Goal: Information Seeking & Learning: Learn about a topic

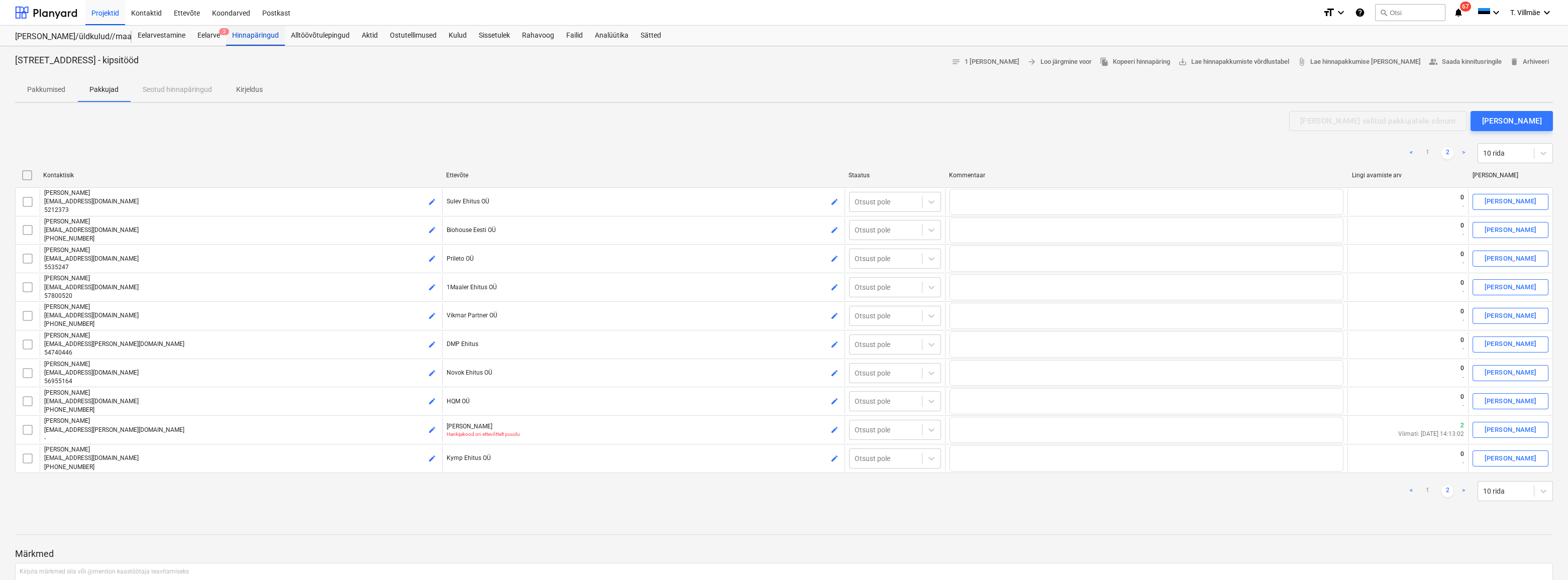
click at [270, 36] on div "Hinnapäringud" at bounding box center [256, 36] width 59 height 20
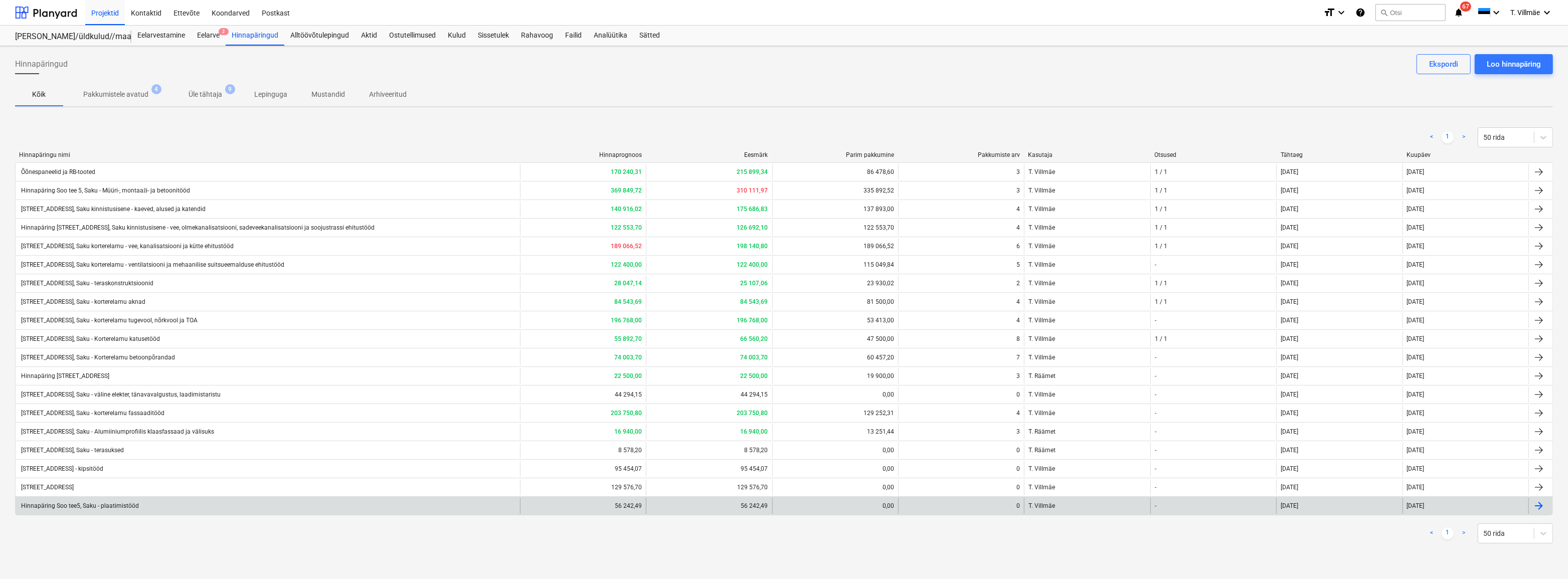
click at [122, 508] on div "Hinnapäring Soo tee5, Saku - plaatimistööd" at bounding box center [79, 506] width 119 height 7
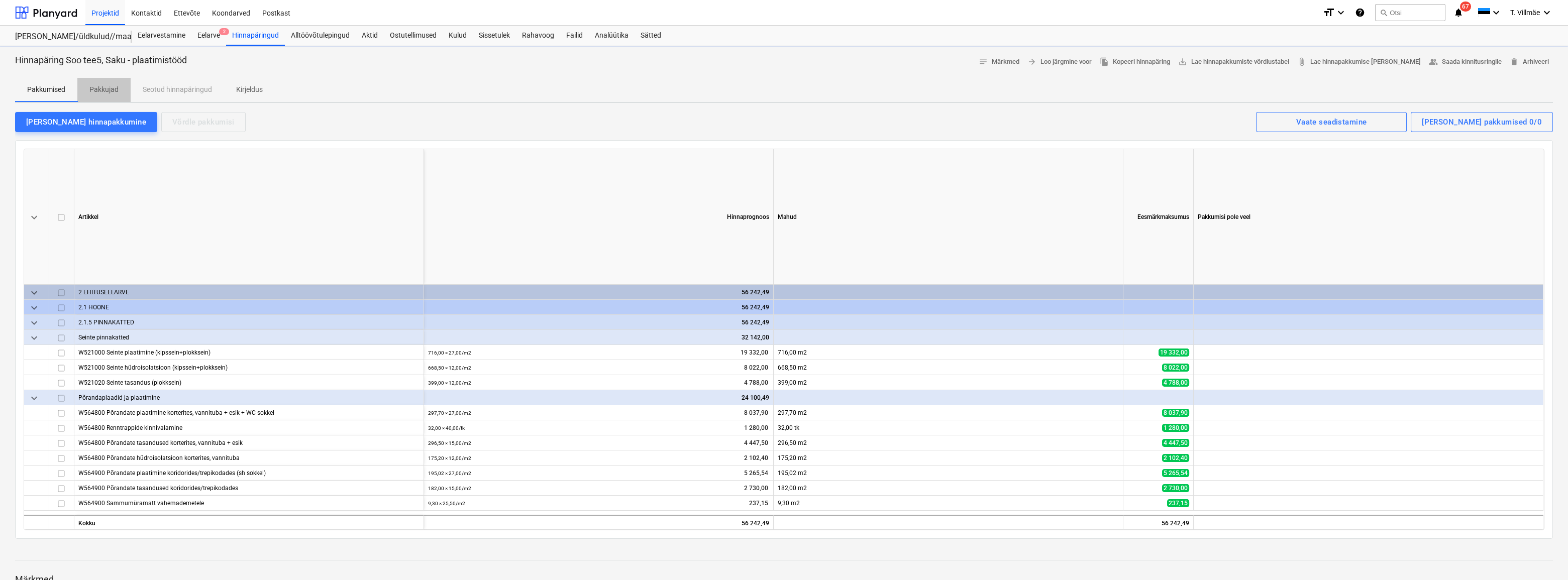
click at [110, 90] on p "Pakkujad" at bounding box center [104, 89] width 29 height 10
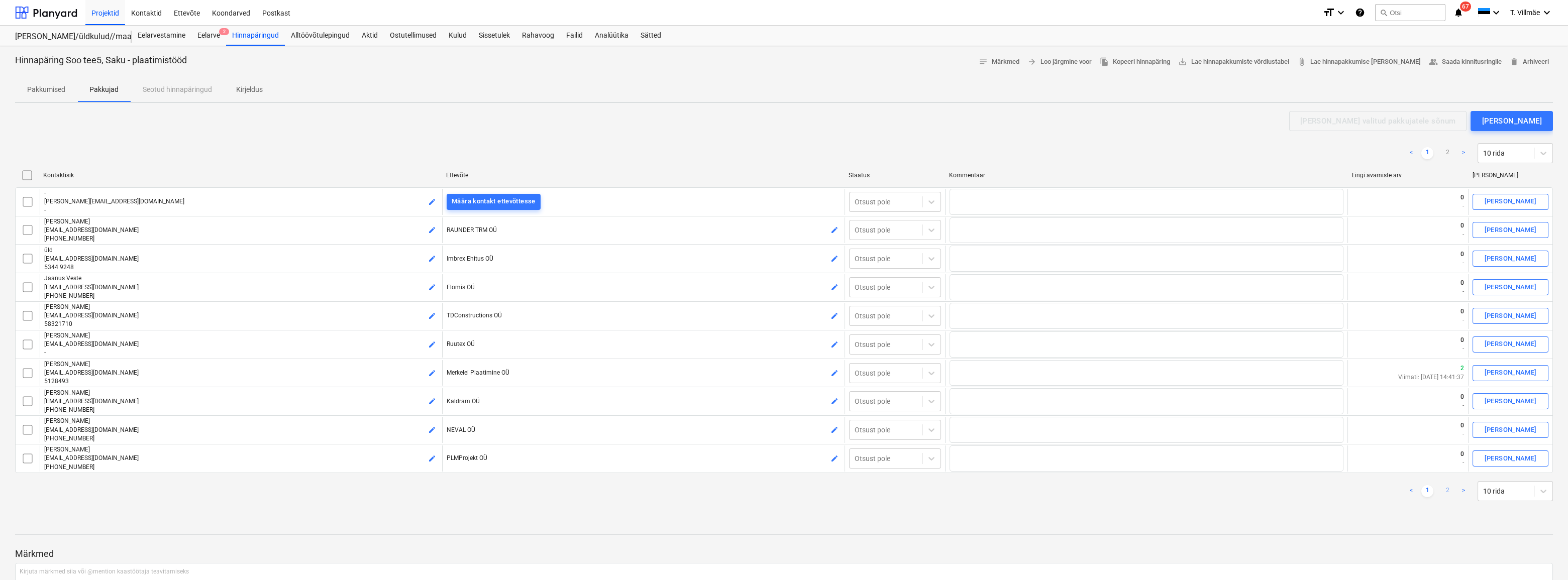
click at [1445, 489] on link "2" at bounding box center [1447, 491] width 12 height 12
checkbox input "false"
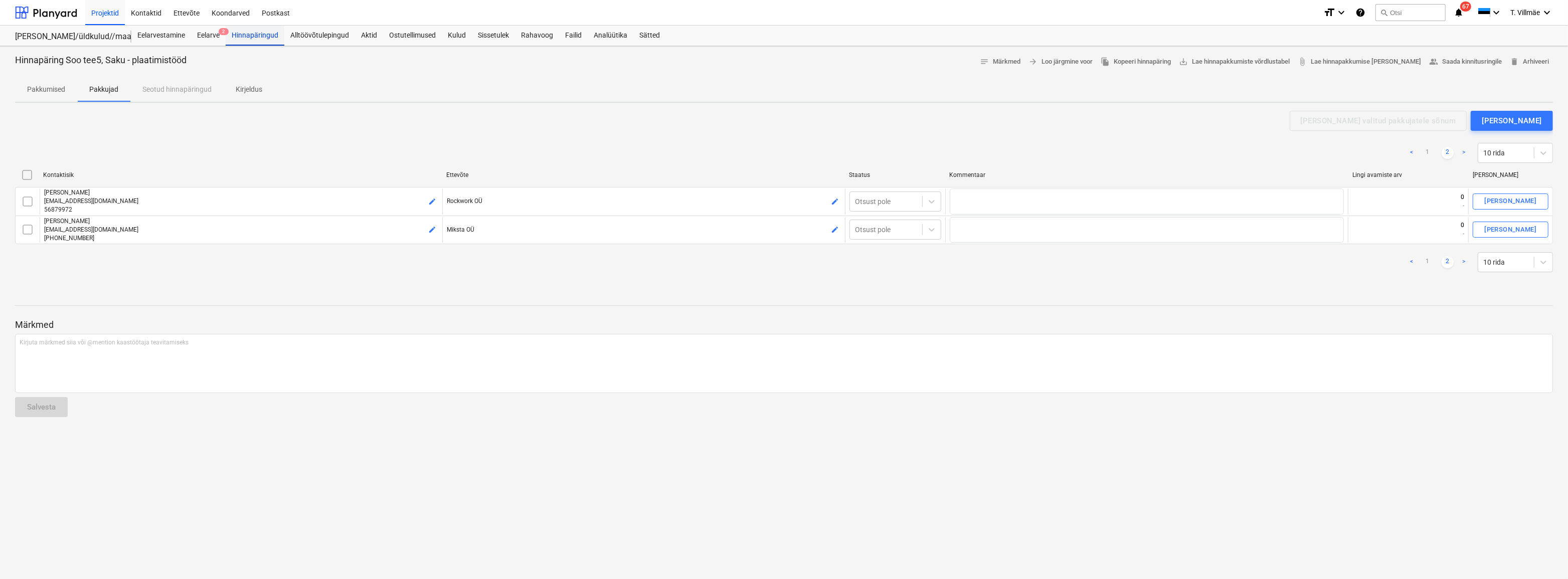
click at [238, 35] on div "Hinnapäringud" at bounding box center [255, 36] width 59 height 20
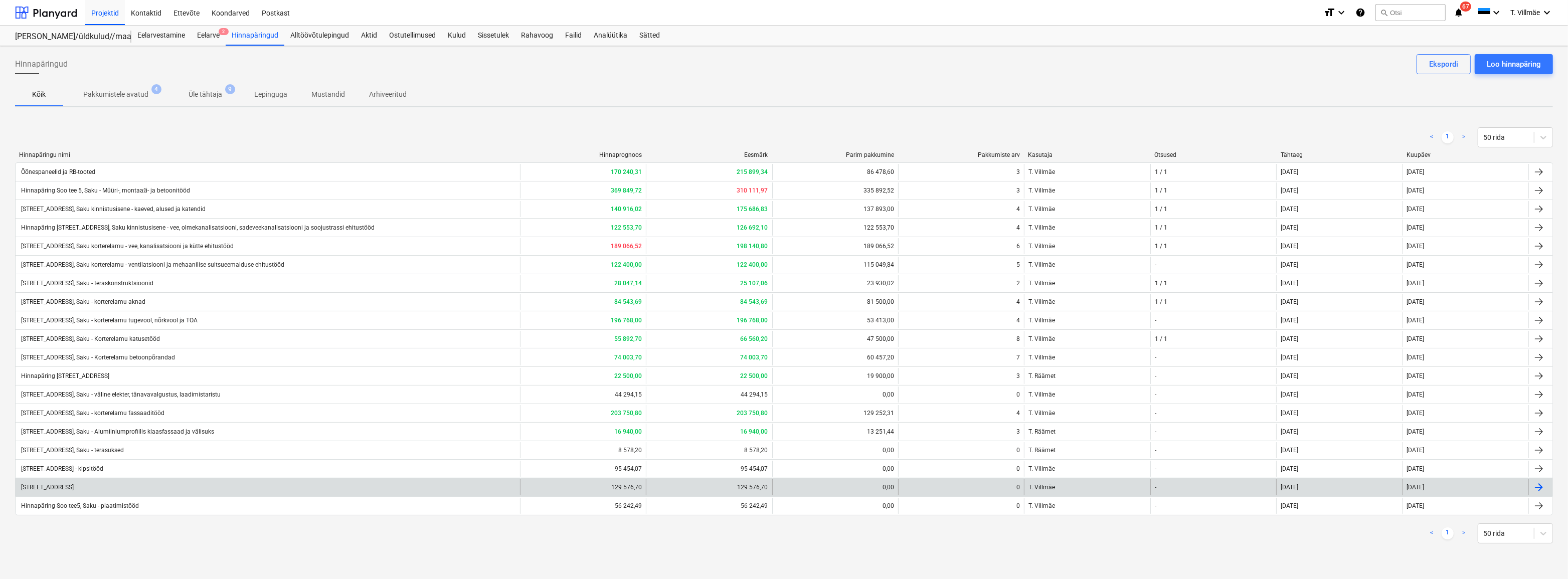
click at [74, 486] on div "[STREET_ADDRESS]" at bounding box center [47, 488] width 54 height 7
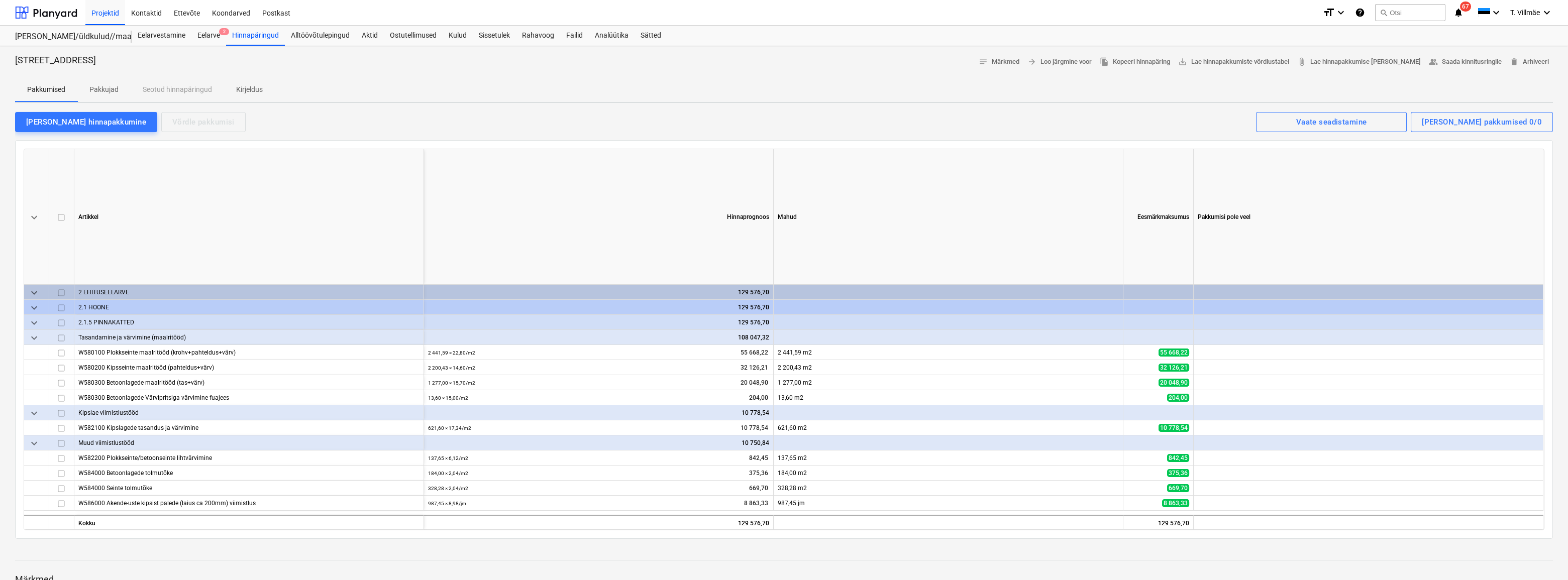
click at [108, 85] on p "Pakkujad" at bounding box center [104, 89] width 29 height 10
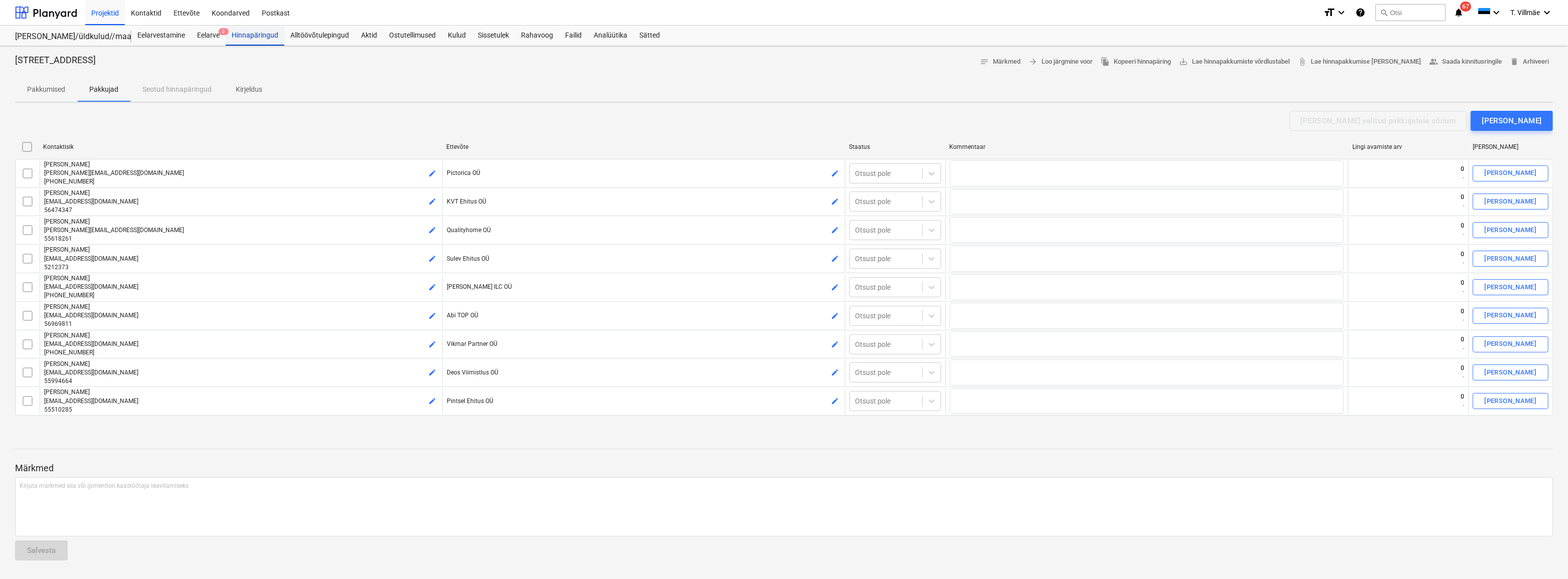
click at [258, 32] on div "Hinnapäringud" at bounding box center [255, 36] width 59 height 20
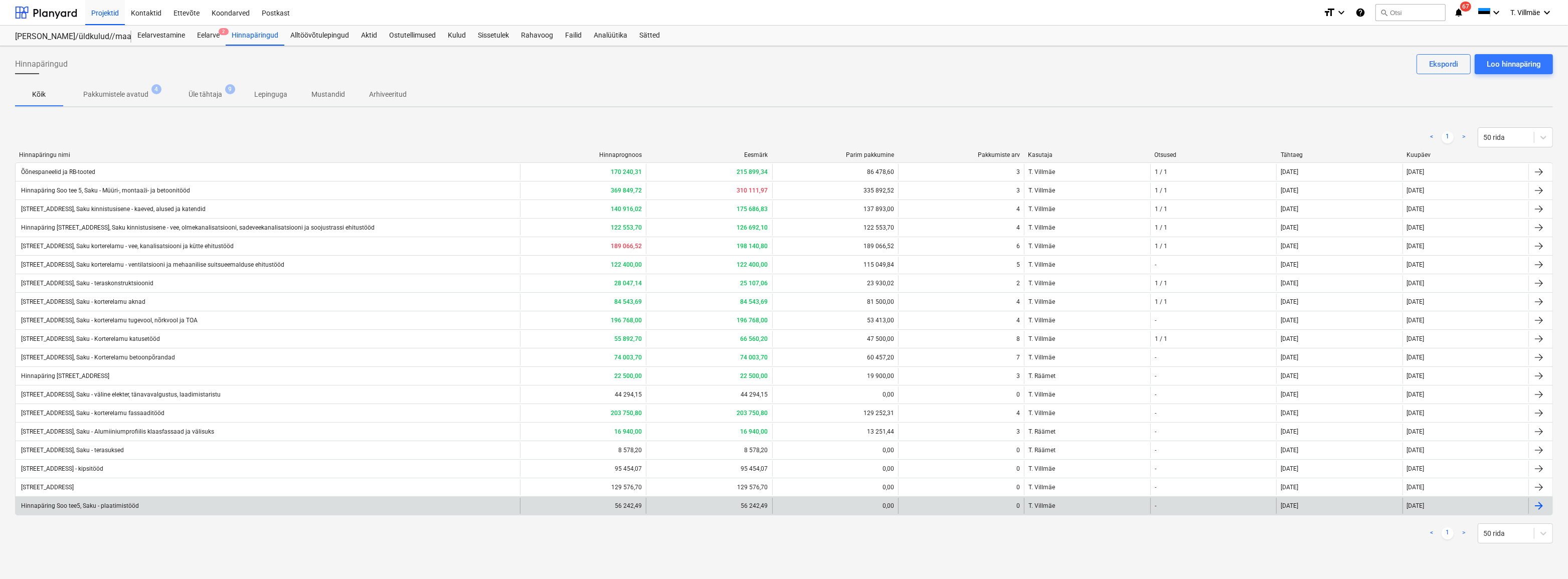
click at [105, 510] on div "Hinnapäring Soo tee5, Saku - plaatimistööd" at bounding box center [267, 506] width 504 height 16
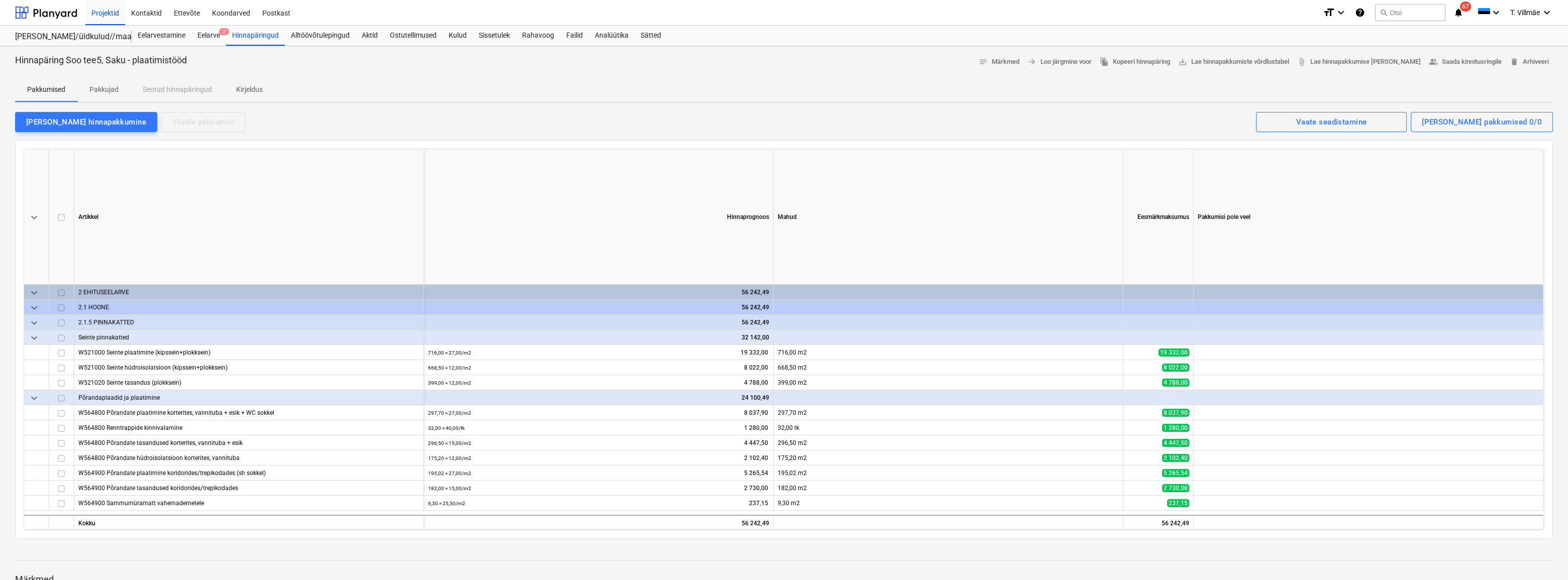
click at [115, 89] on p "Pakkujad" at bounding box center [104, 89] width 29 height 10
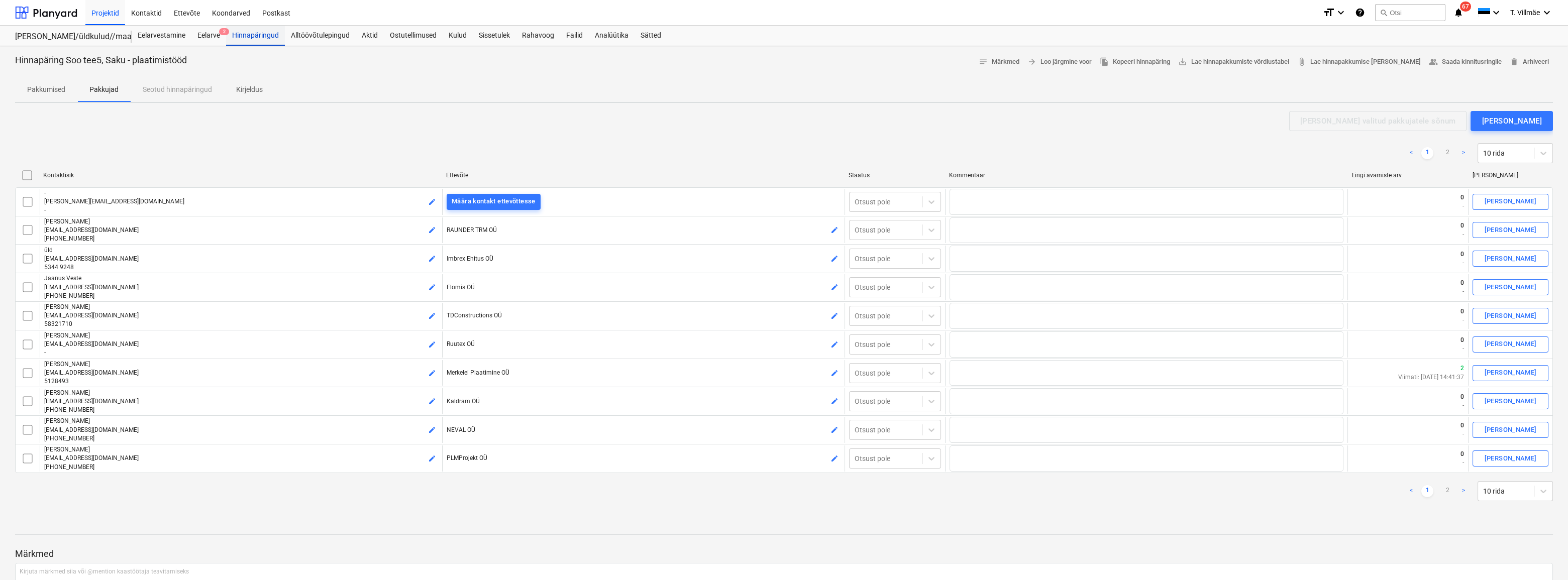
click at [261, 41] on div "Hinnapäringud" at bounding box center [256, 36] width 59 height 20
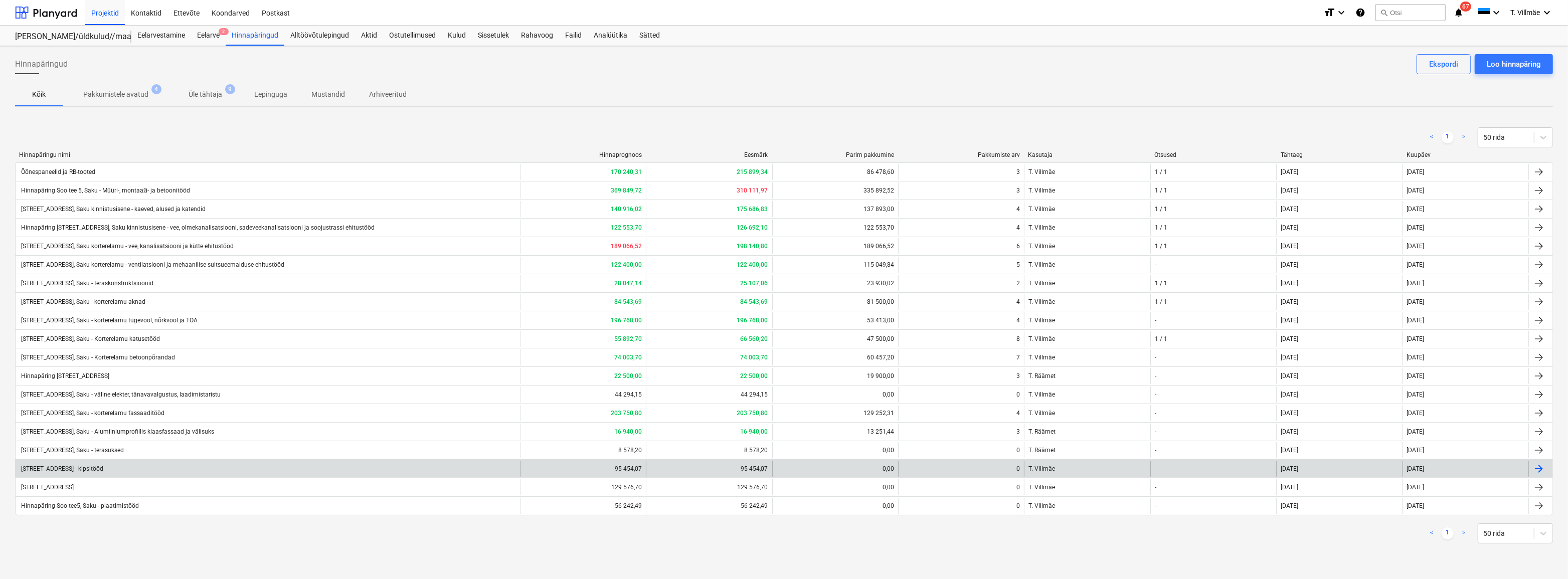
click at [103, 470] on div "[STREET_ADDRESS] - kipsitööd" at bounding box center [61, 469] width 84 height 7
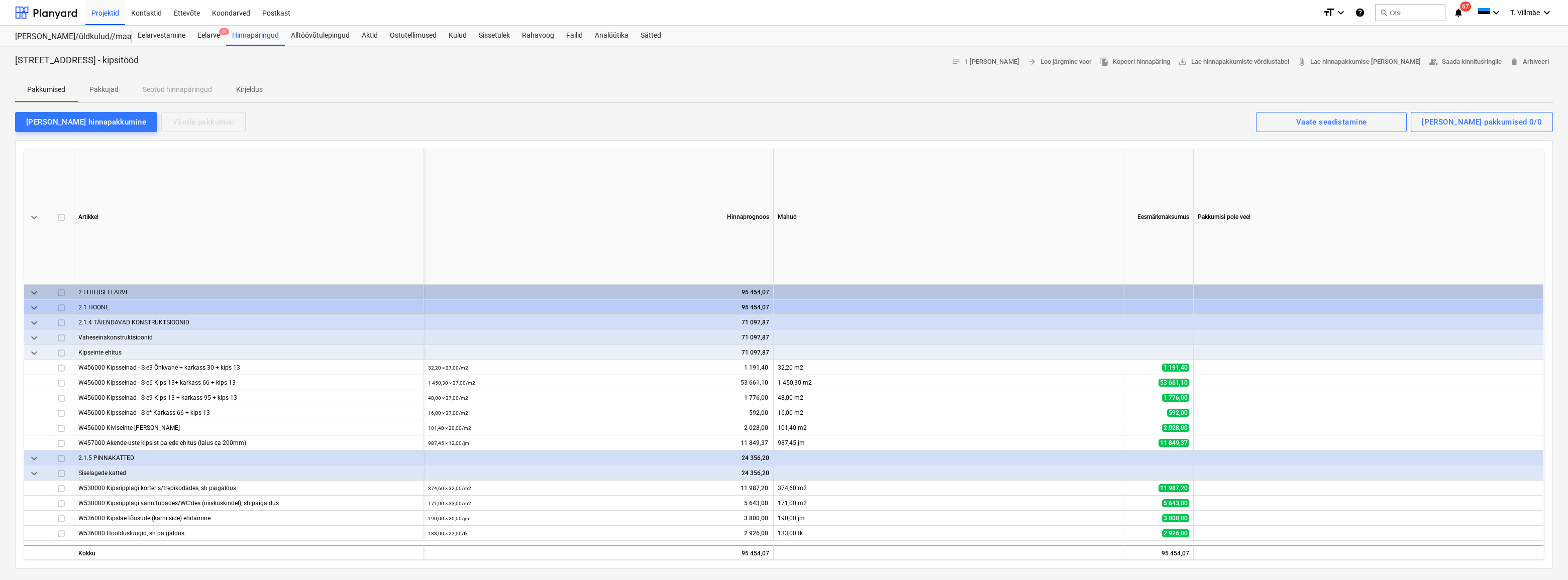
click at [109, 90] on p "Pakkujad" at bounding box center [104, 89] width 29 height 10
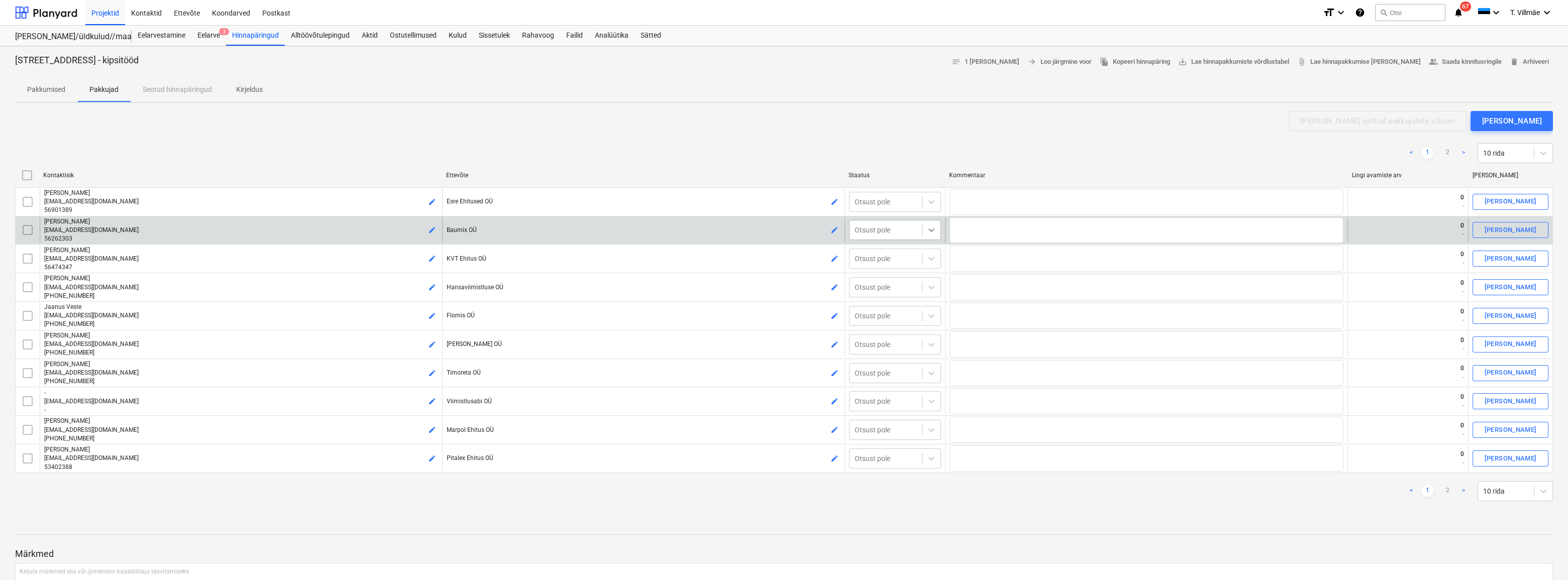
click at [929, 231] on icon at bounding box center [931, 231] width 6 height 3
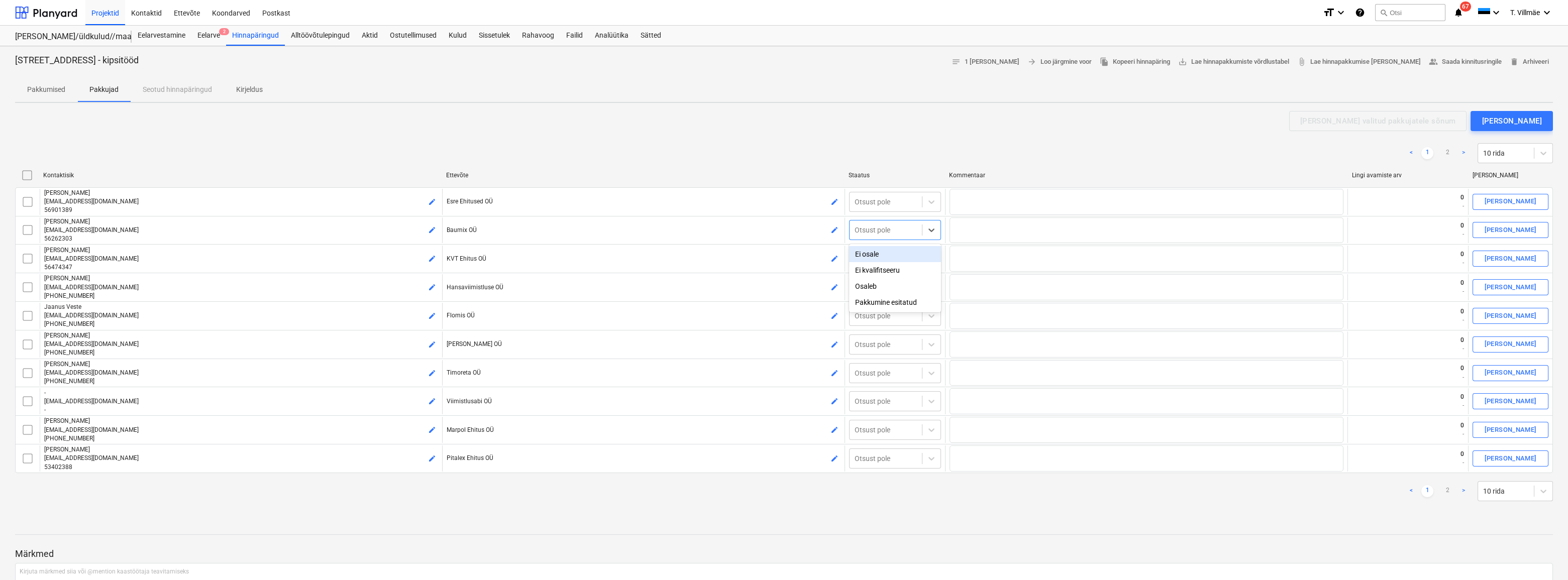
click at [899, 256] on div "Ei osale" at bounding box center [895, 254] width 92 height 16
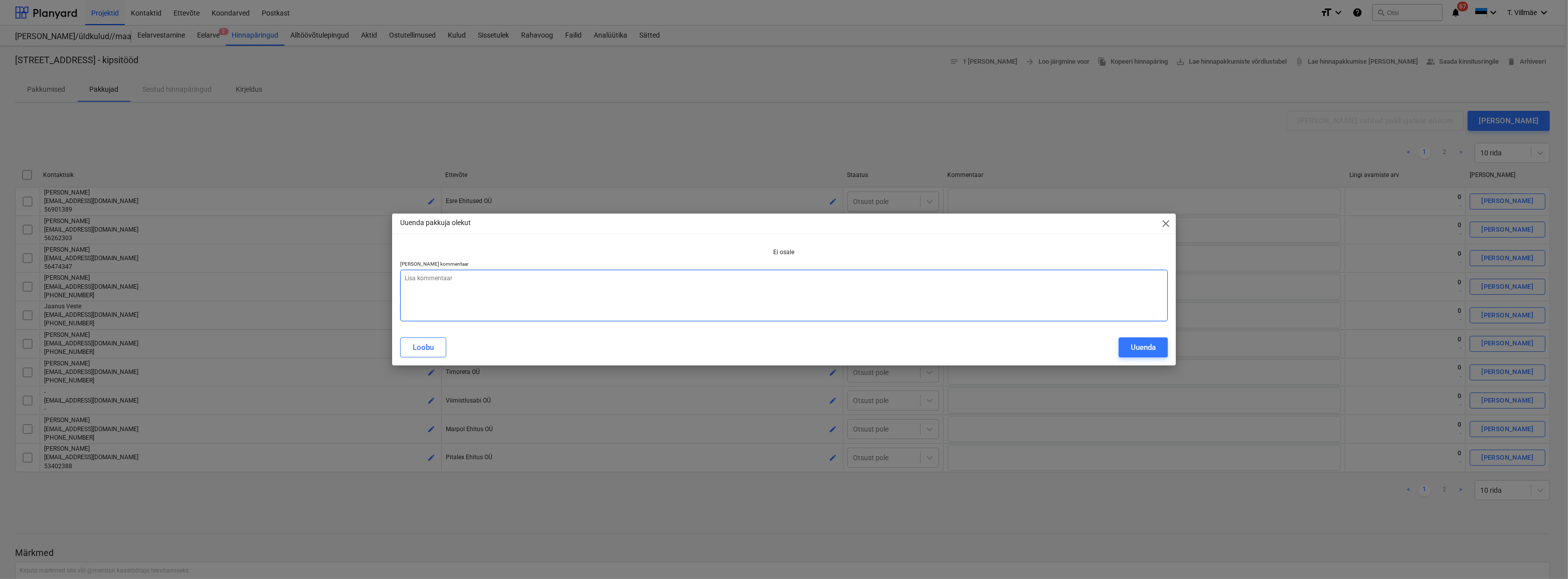
click at [723, 282] on textarea at bounding box center [784, 296] width 768 height 52
type textarea "x"
type textarea "O"
type textarea "x"
type textarea "On"
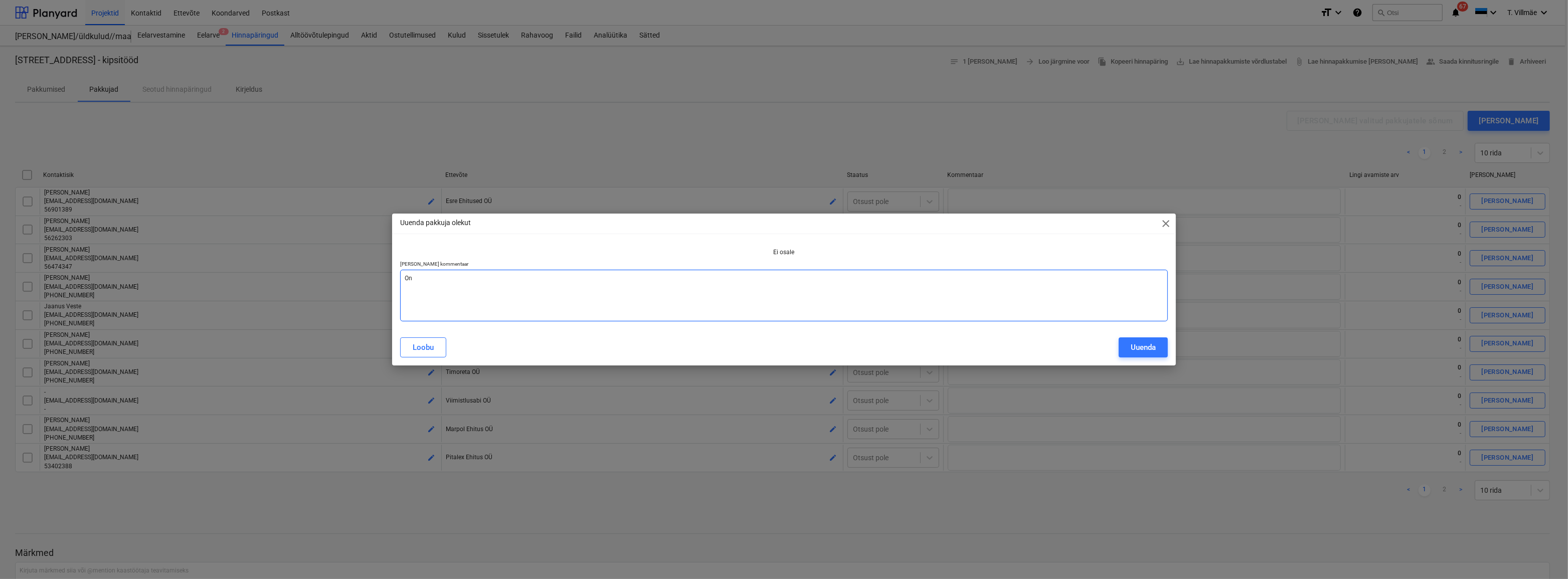
type textarea "x"
type textarea "On"
type textarea "x"
type textarea "On h"
type textarea "x"
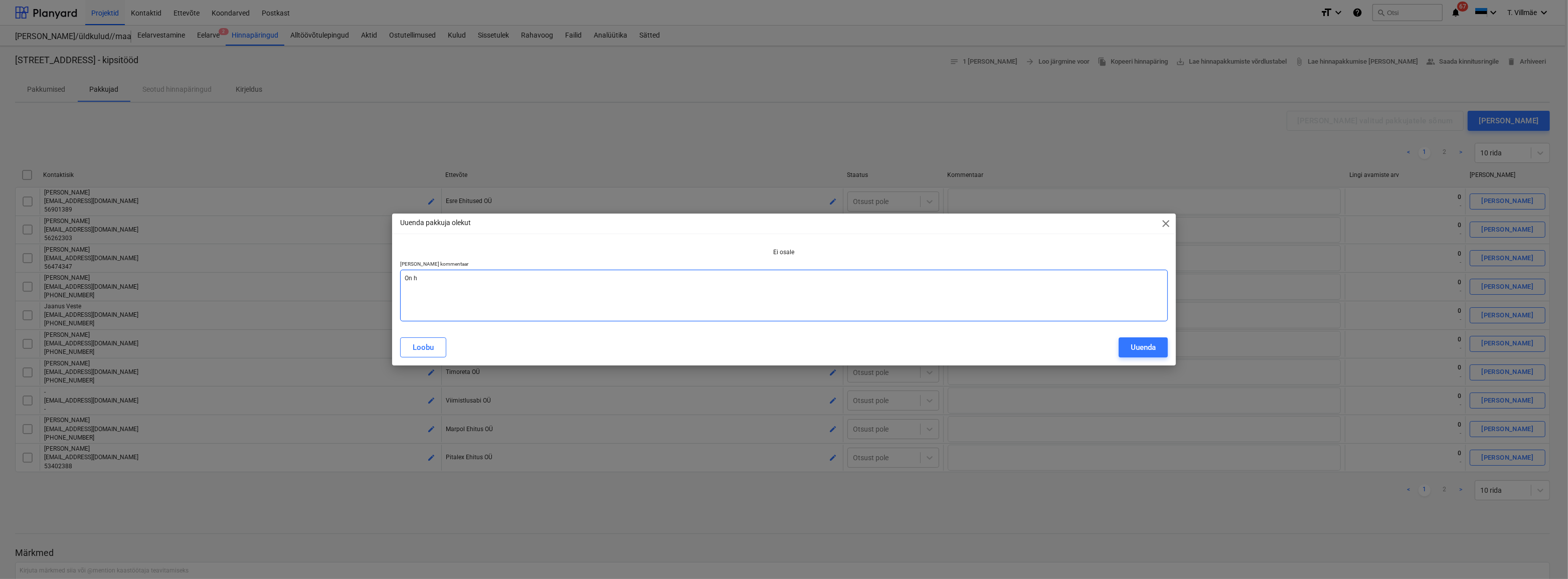
type textarea "On hõ"
type textarea "x"
type textarea "On hõi"
type textarea "x"
type textarea "On hõiv"
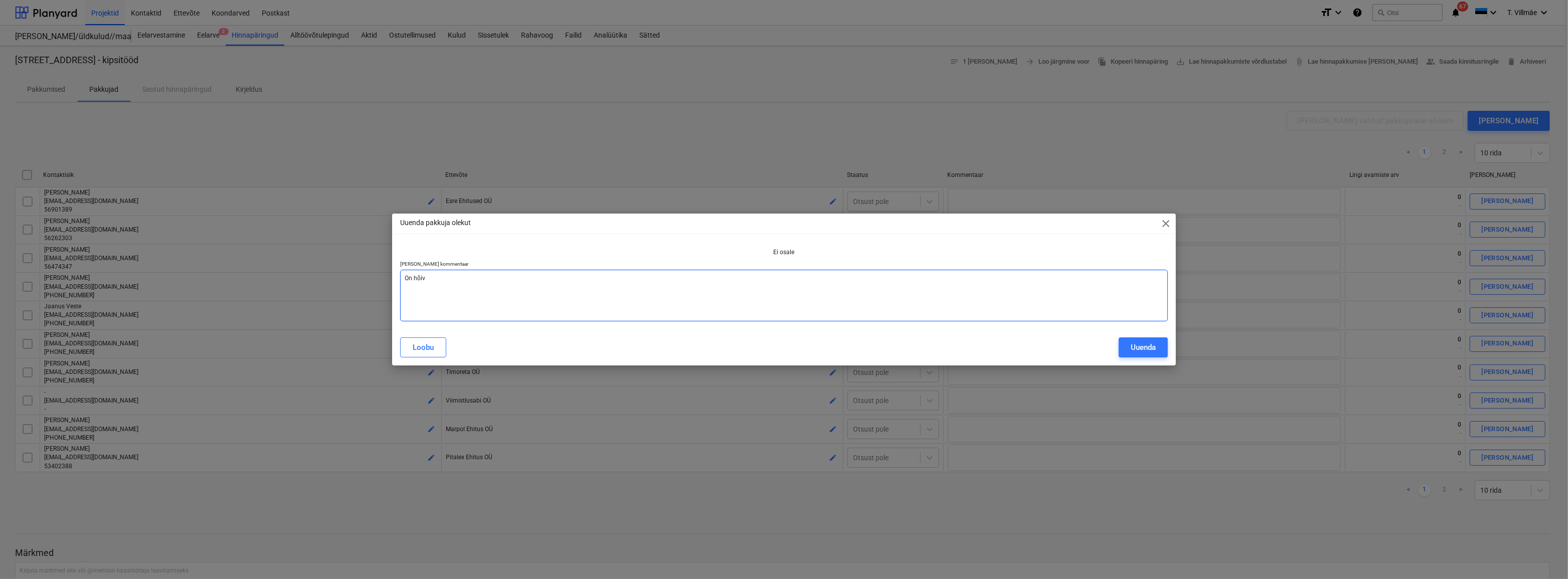
type textarea "x"
type textarea "On hõiva"
type textarea "x"
type textarea "On hõivat"
type textarea "x"
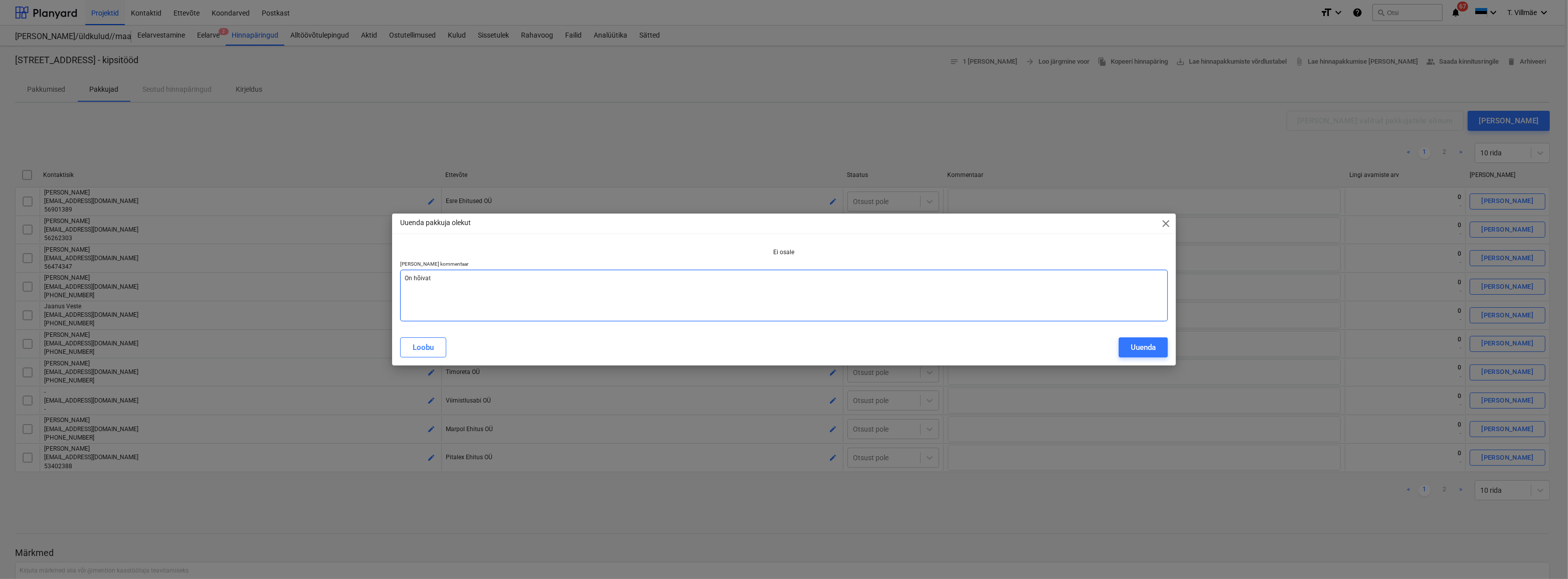
type textarea "On hõivatu"
type textarea "x"
type textarea "On hõivatud"
type textarea "x"
type textarea "On hõivatud"
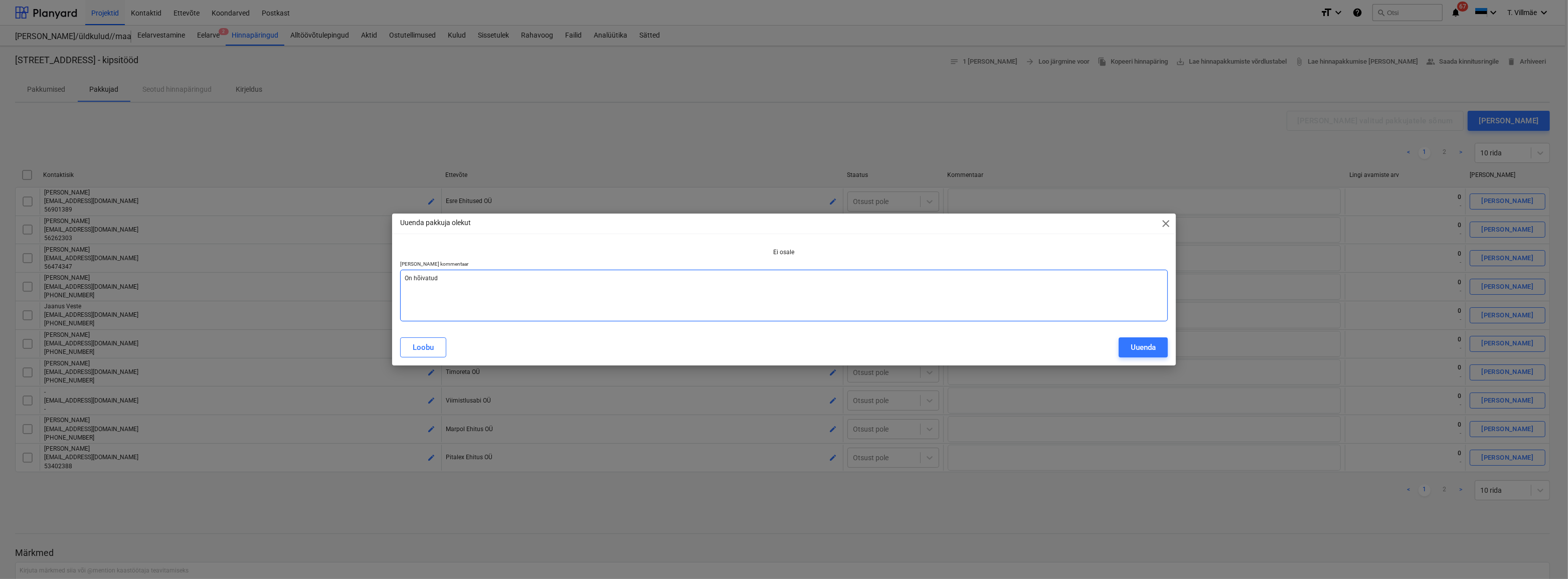
type textarea "x"
type textarea "On hõivatud s"
type textarea "x"
type textarea "On hõivatud se"
type textarea "x"
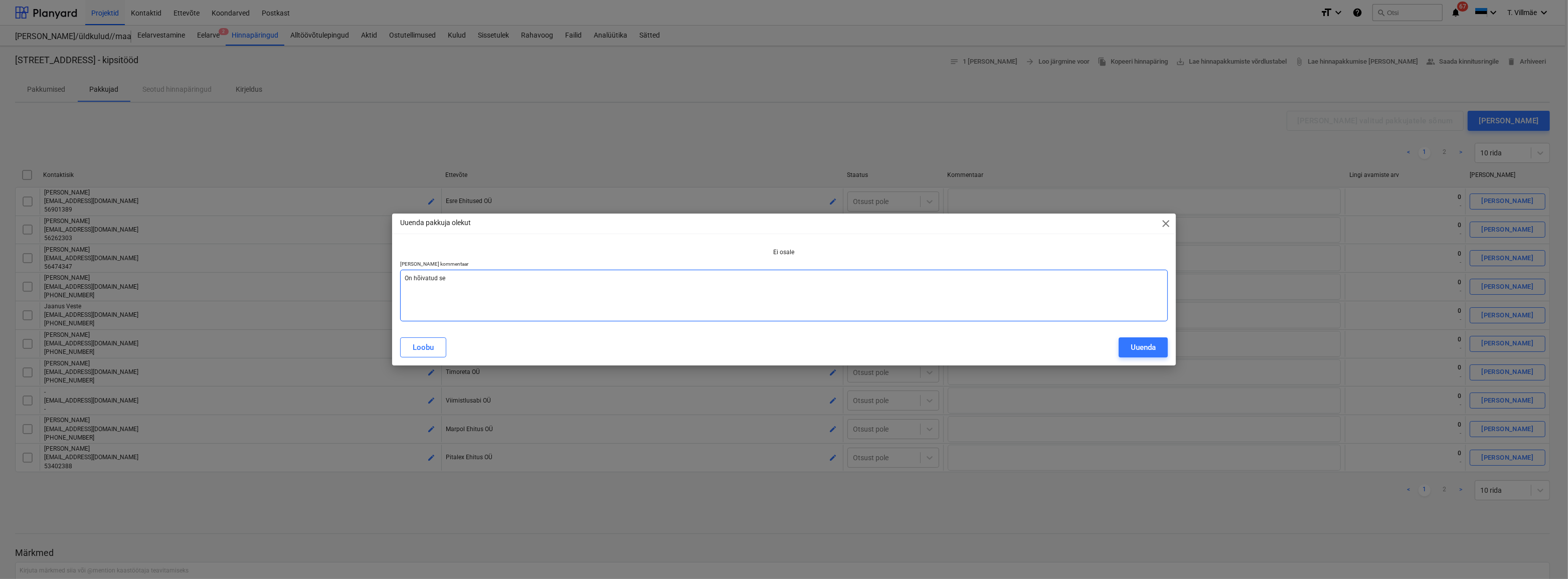
type textarea "On hõivatud sel"
type textarea "x"
type textarea "On hõivatud sel"
type textarea "x"
type textarea "On hõivatud sel"
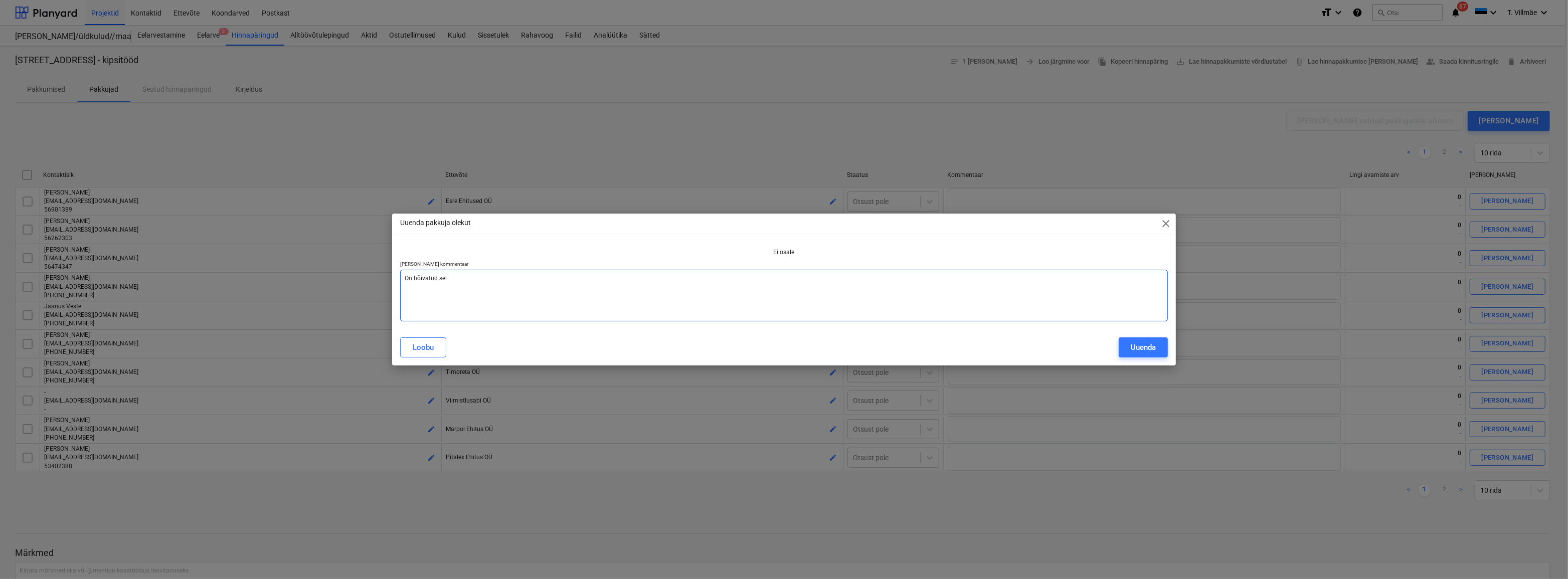
type textarea "x"
type textarea "On hõivatud sell"
type textarea "x"
type textarea "On hõivatud selle"
type textarea "x"
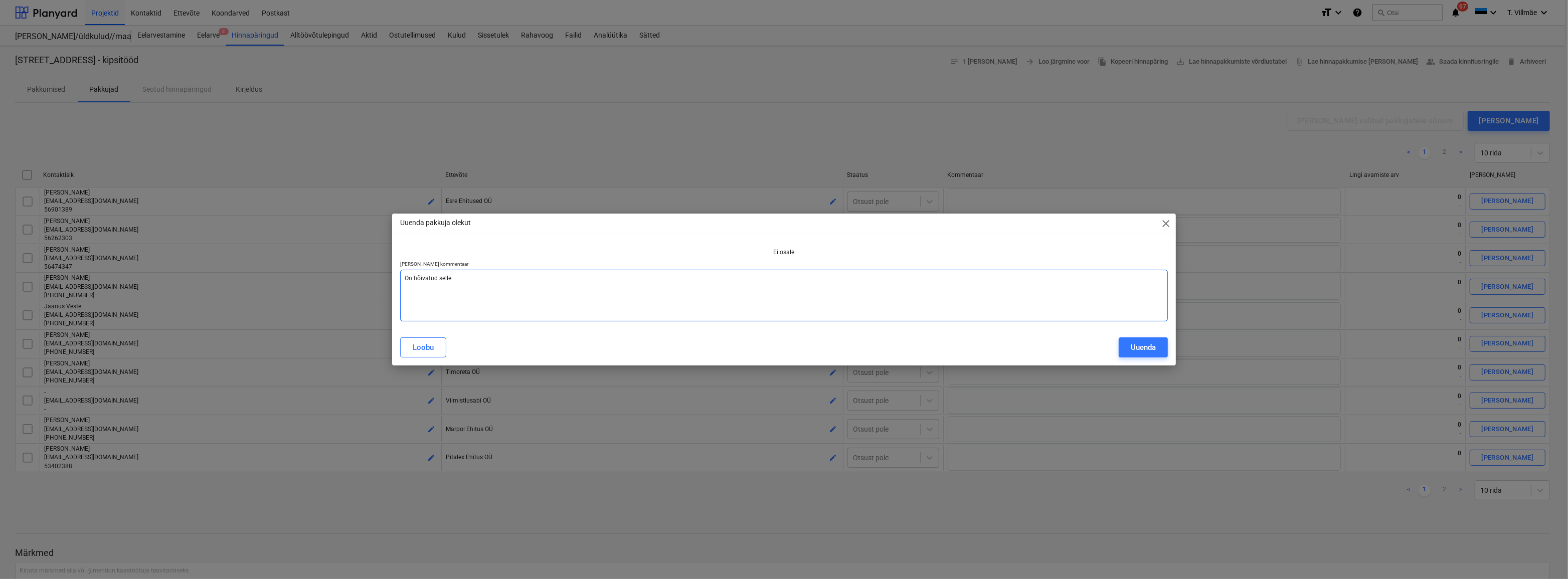
type textarea "On hõivatud sellel"
type textarea "x"
type textarea "On hõivatud sellel"
type textarea "x"
type textarea "On hõivatud sellel e"
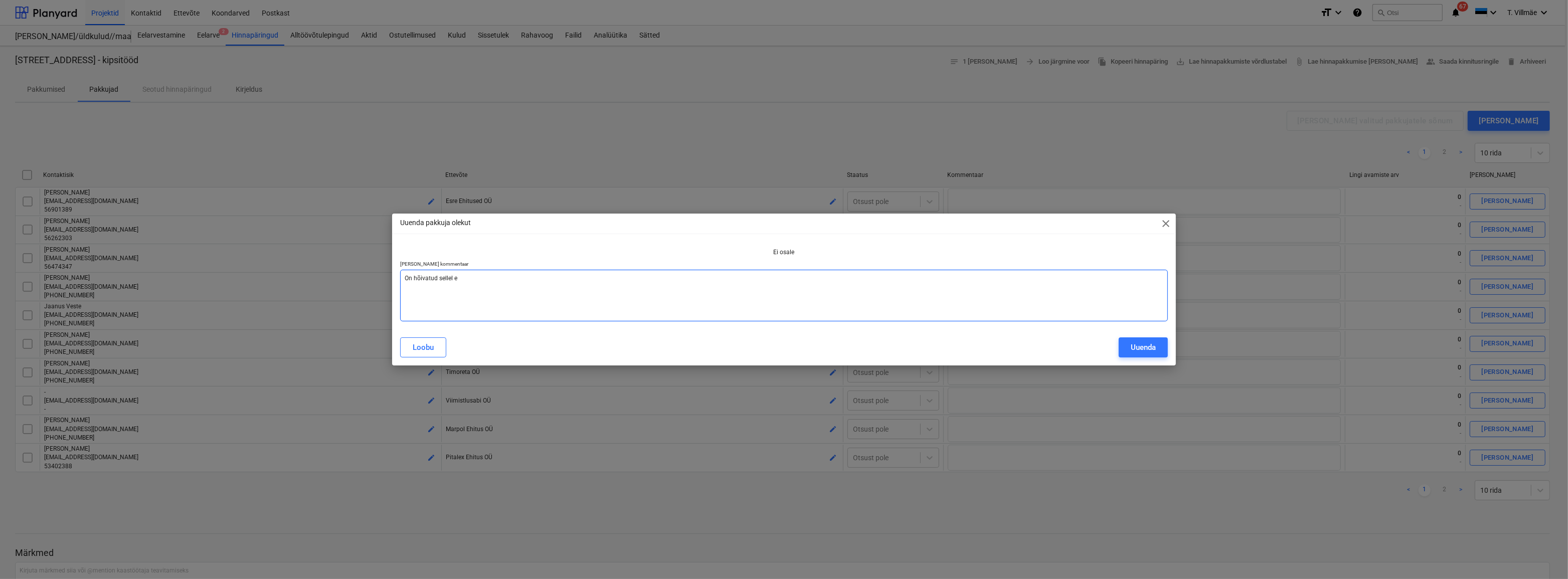
type textarea "x"
type textarea "On hõivatud sellel er"
type textarea "x"
type textarea "On hõivatud sellel eri"
type textarea "x"
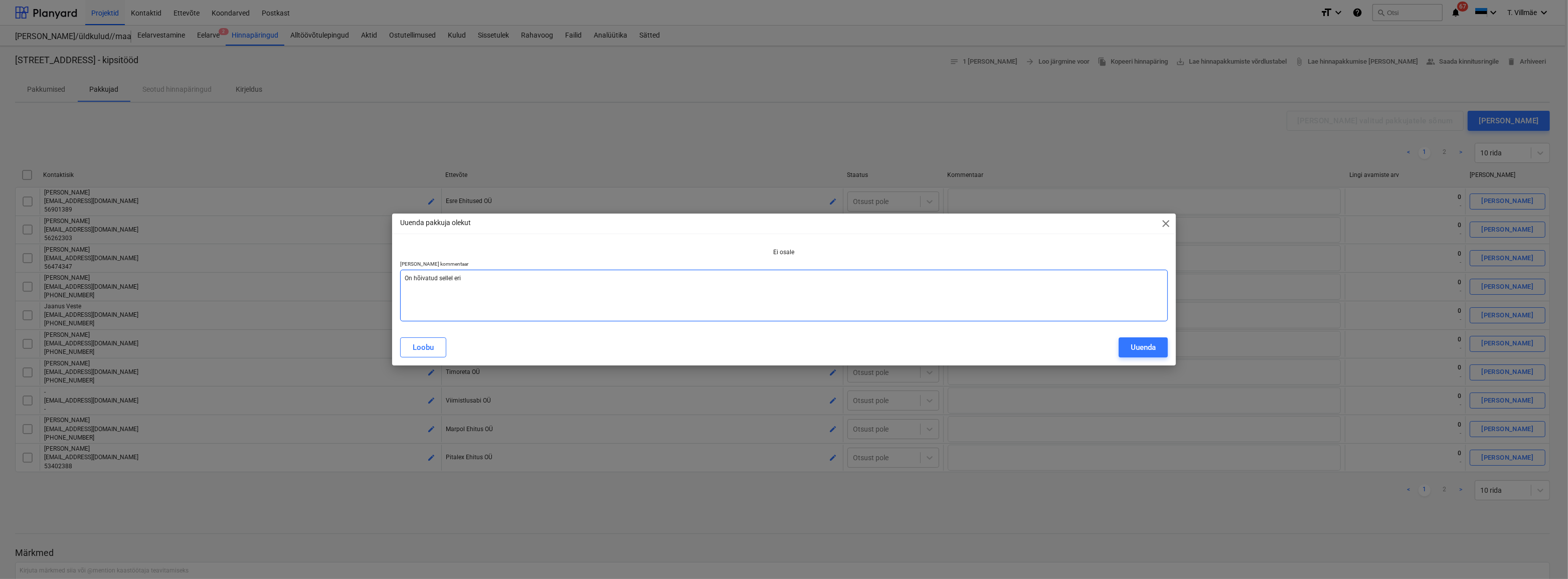
type textarea "On hõivatud sellel erio"
type textarea "x"
type textarea "On hõivatud sellel erioo"
type textarea "x"
type textarea "On hõivatud sellel eriood"
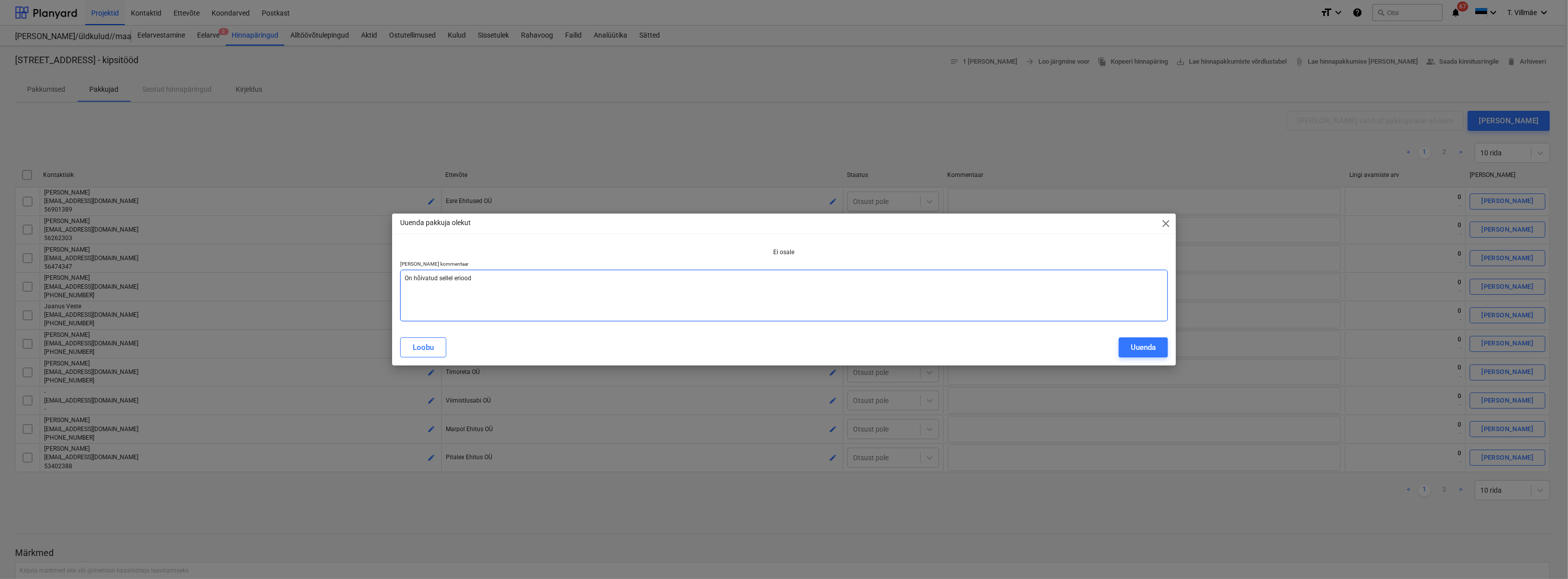
type textarea "x"
type textarea "On hõivatud sellel erioodi"
type textarea "x"
type textarea "On hõivatud sellel erioodil"
type textarea "x"
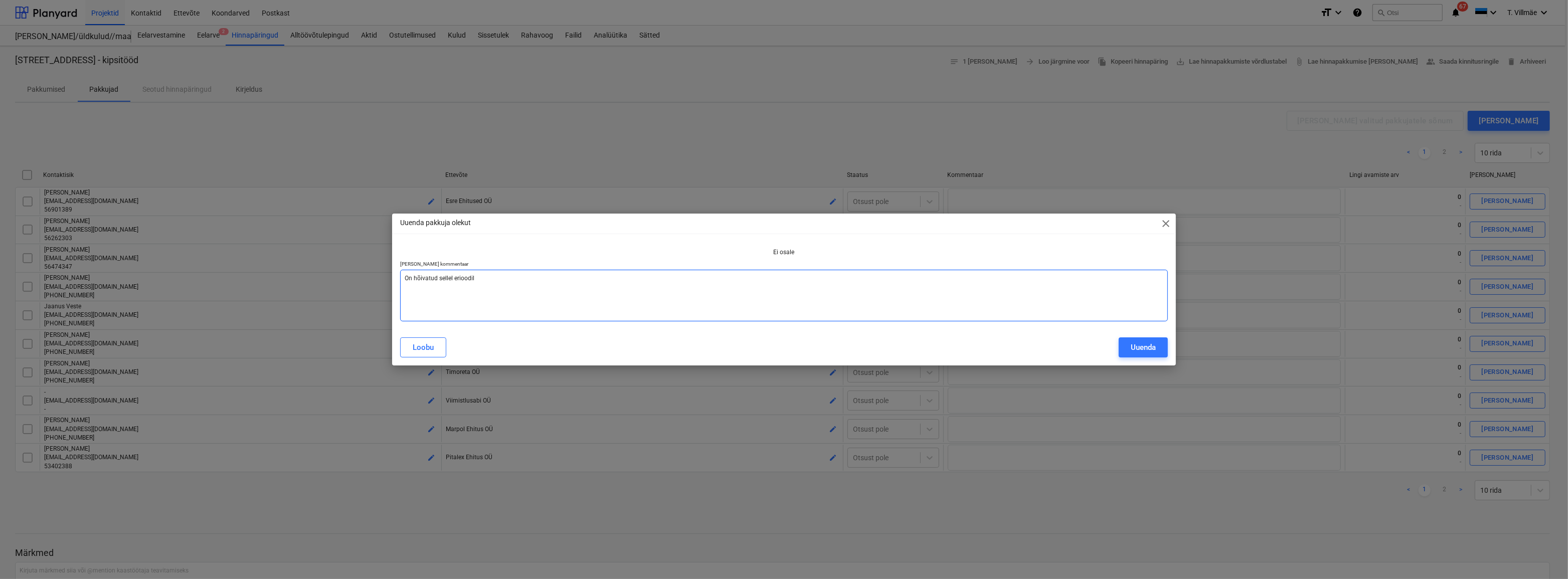
type textarea "On hõivatud sellel erioodi"
type textarea "x"
type textarea "On hõivatud sellel eriood"
type textarea "x"
type textarea "On hõivatud sellel erioo"
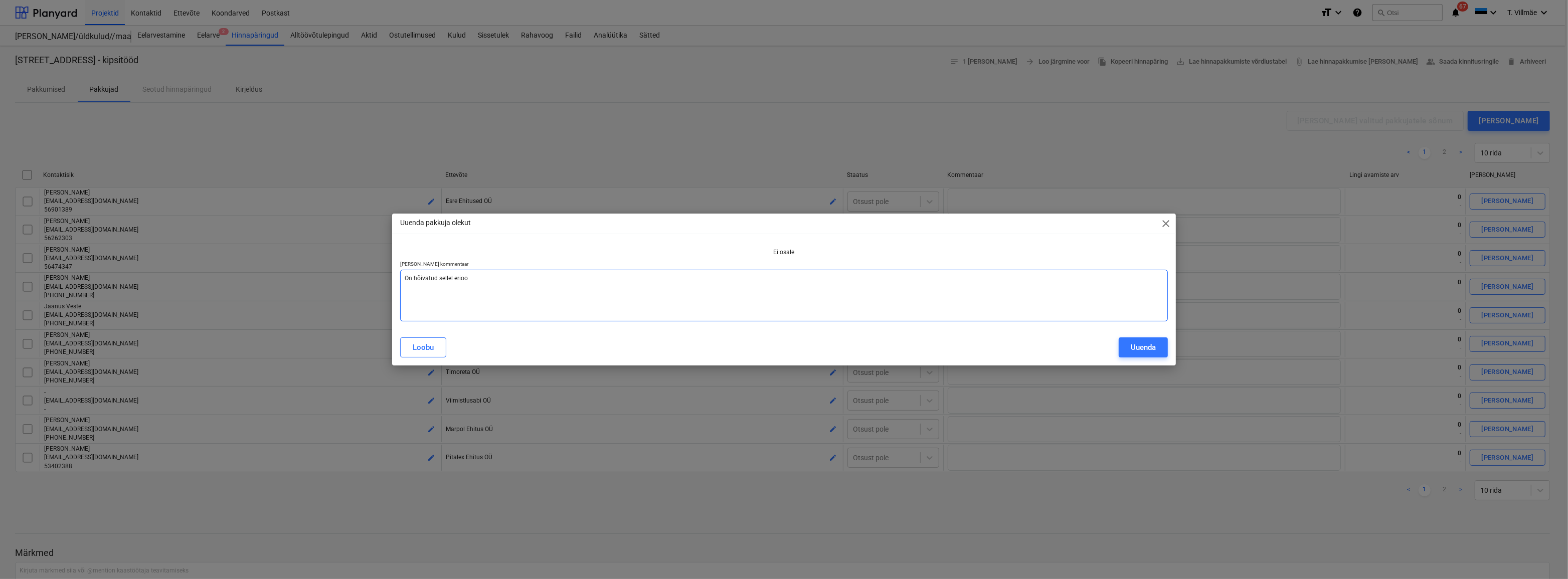
type textarea "x"
type textarea "On hõivatud sellel erio"
type textarea "x"
type textarea "On hõivatud sellel eri"
type textarea "x"
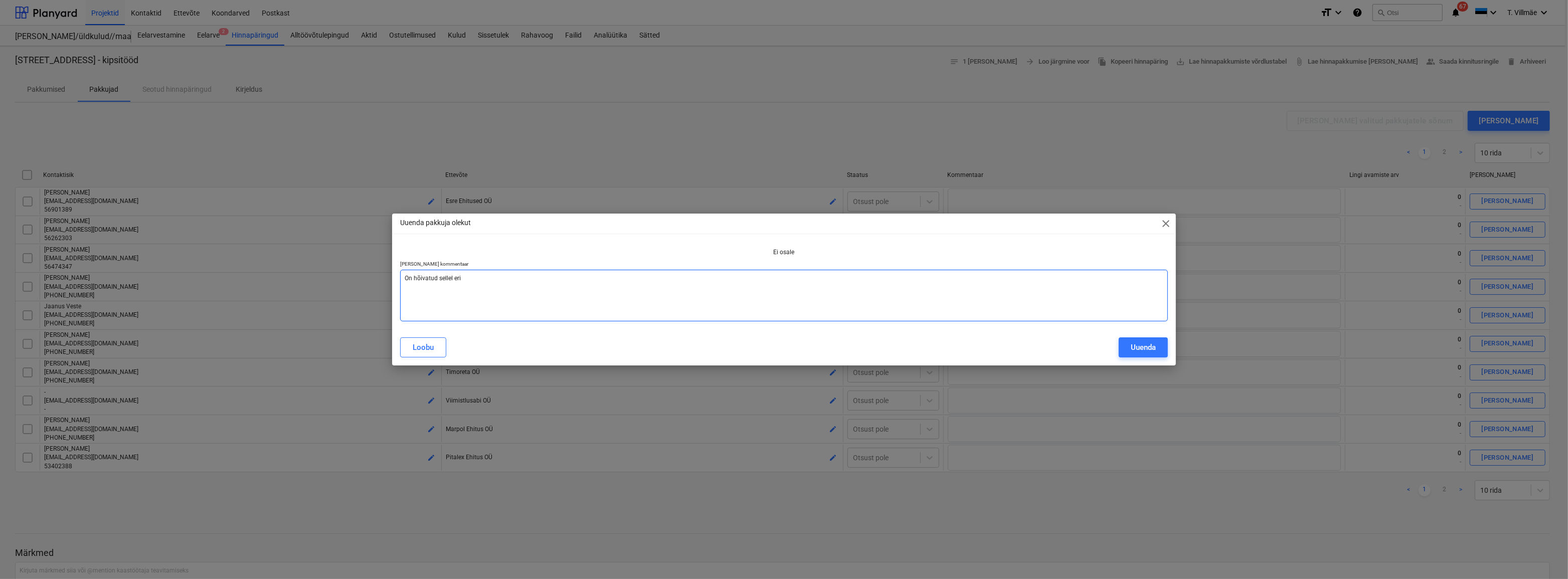
type textarea "On hõivatud sellel er"
type textarea "x"
type textarea "On hõivatud sellel e"
type textarea "x"
type textarea "On hõivatud sellel"
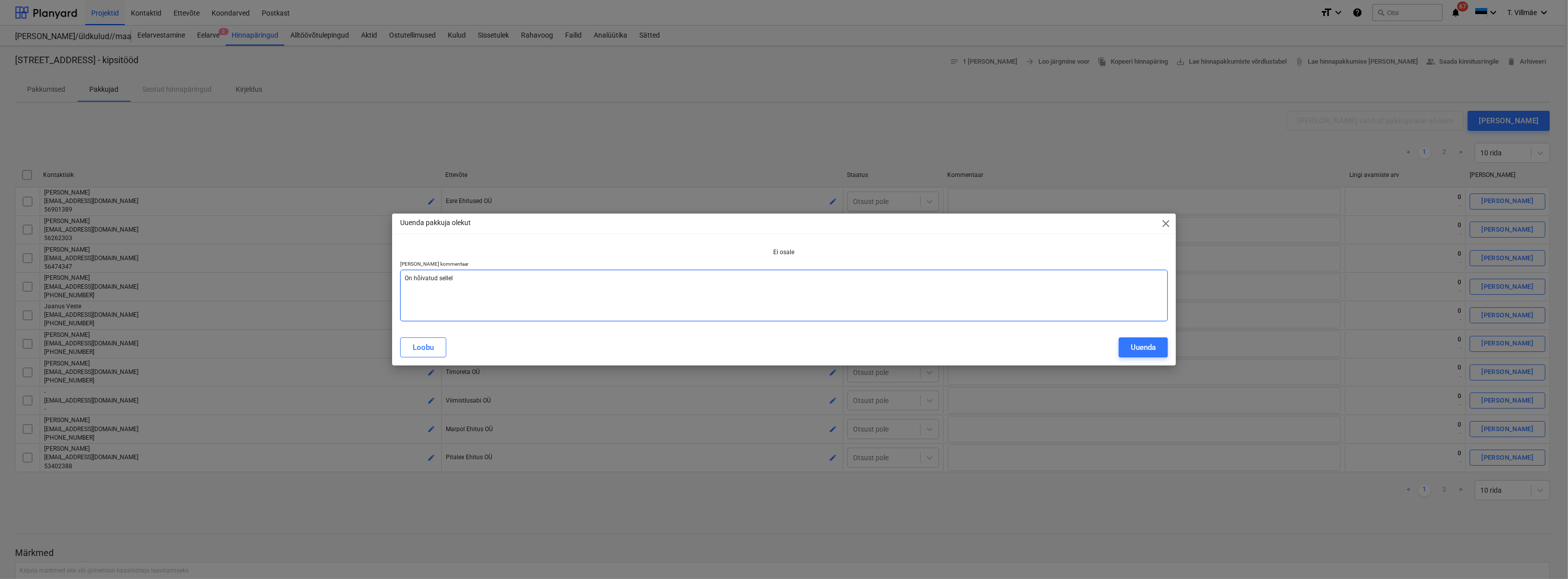
type textarea "x"
type textarea "On hõivatud sellel p"
type textarea "x"
type textarea "On hõivatud sellel pe"
type textarea "x"
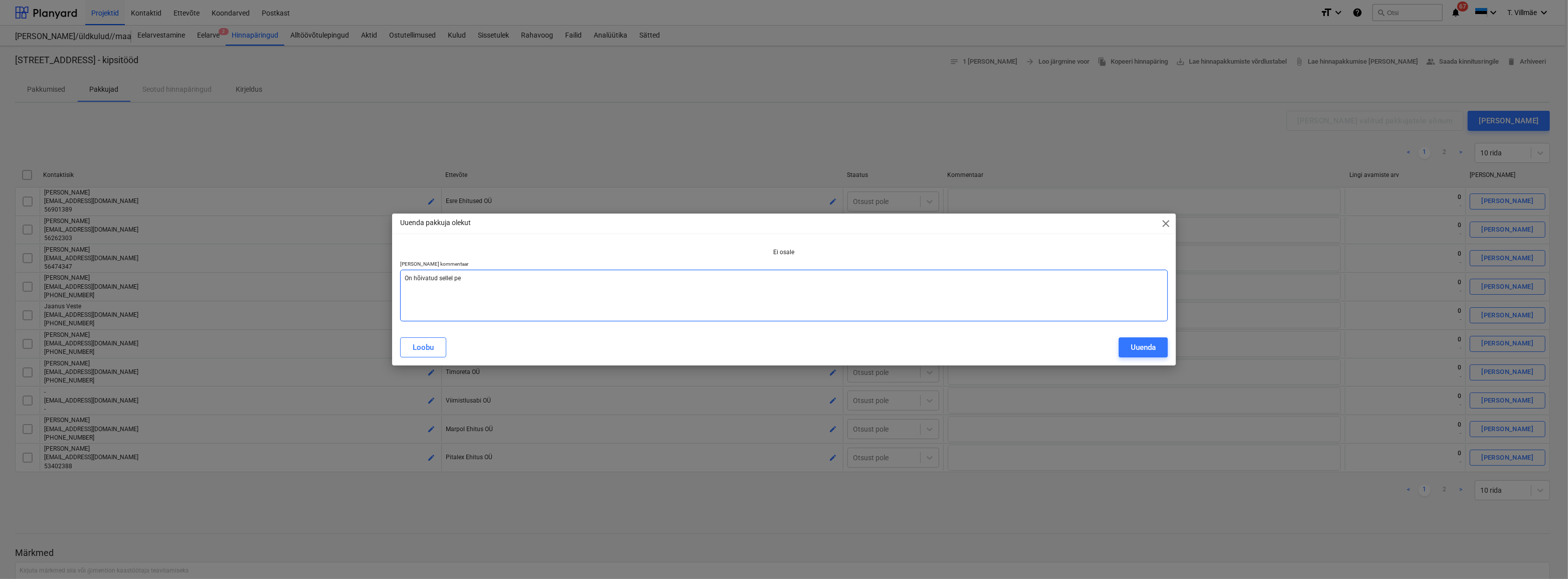
type textarea "On hõivatud sellel per"
type textarea "x"
type textarea "On hõivatud sellel peri"
type textarea "x"
type textarea "On hõivatud sellel perio"
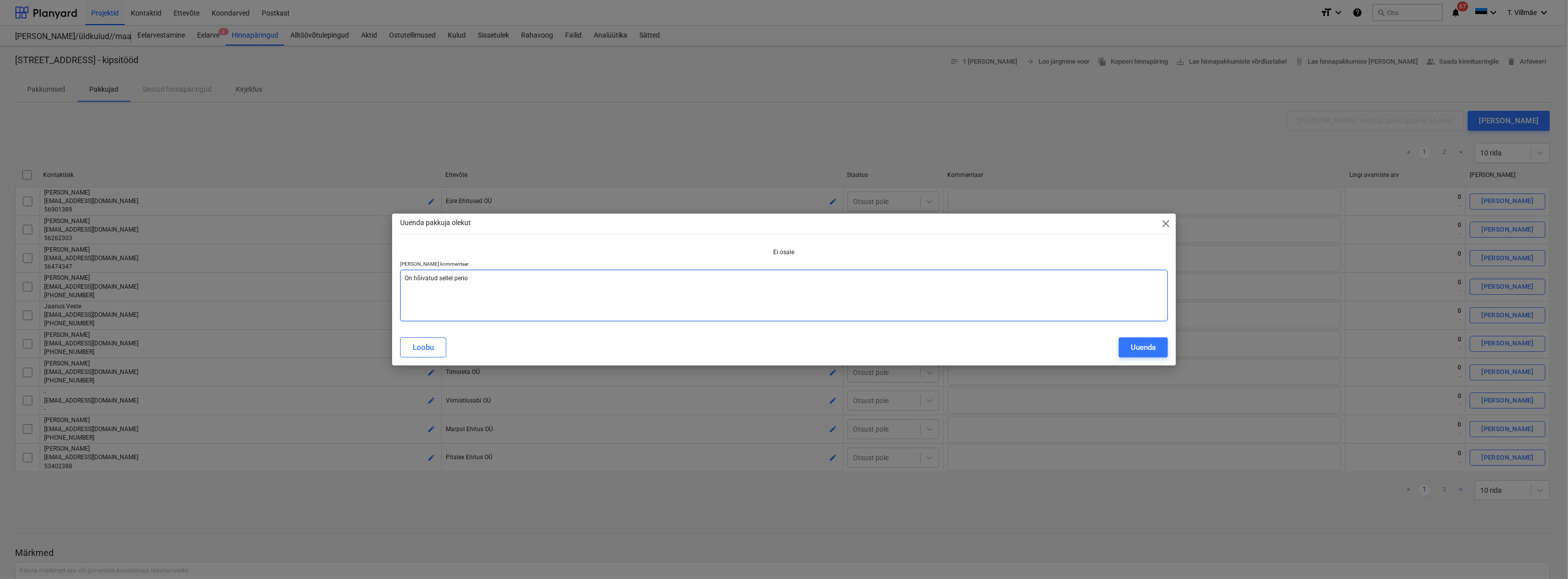
type textarea "x"
type textarea "On hõivatud sellel perioo"
type textarea "x"
type textarea "On hõivatud sellel periood"
type textarea "x"
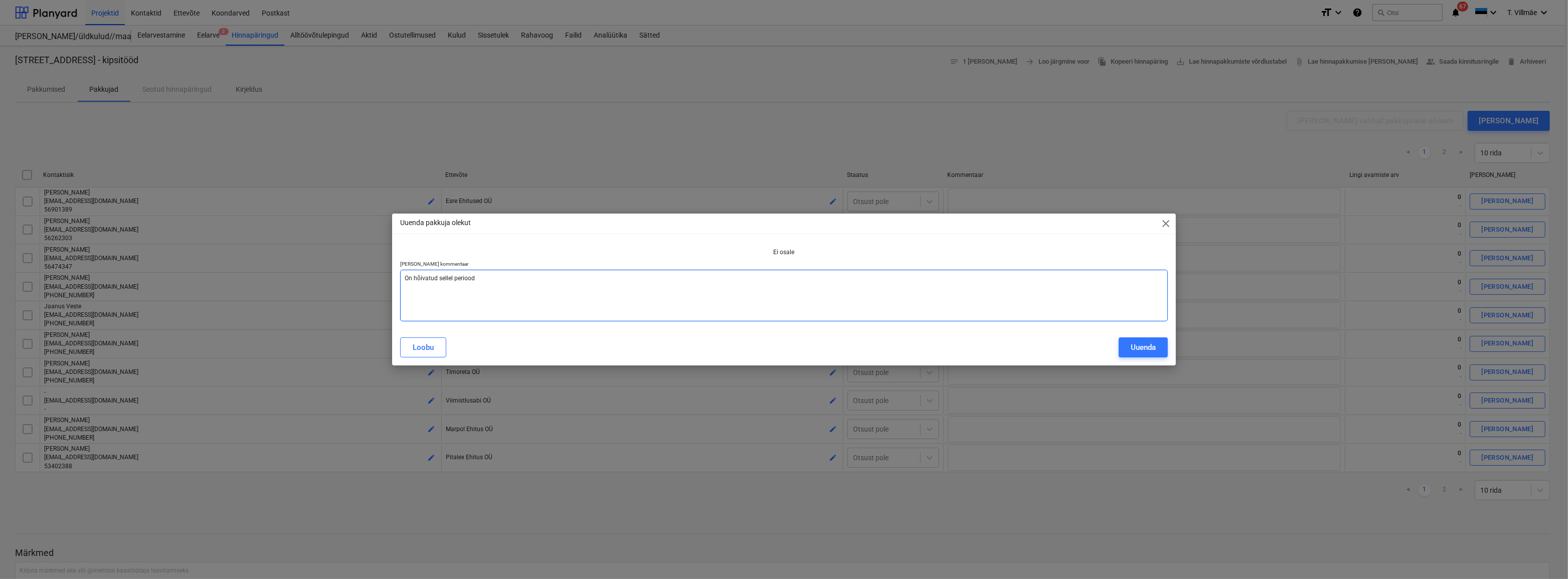
type textarea "On hõivatud sellel perioodi"
type textarea "x"
type textarea "On hõivatud sellel perioodil"
type textarea "x"
type textarea "On hõivatud sellel perioodil."
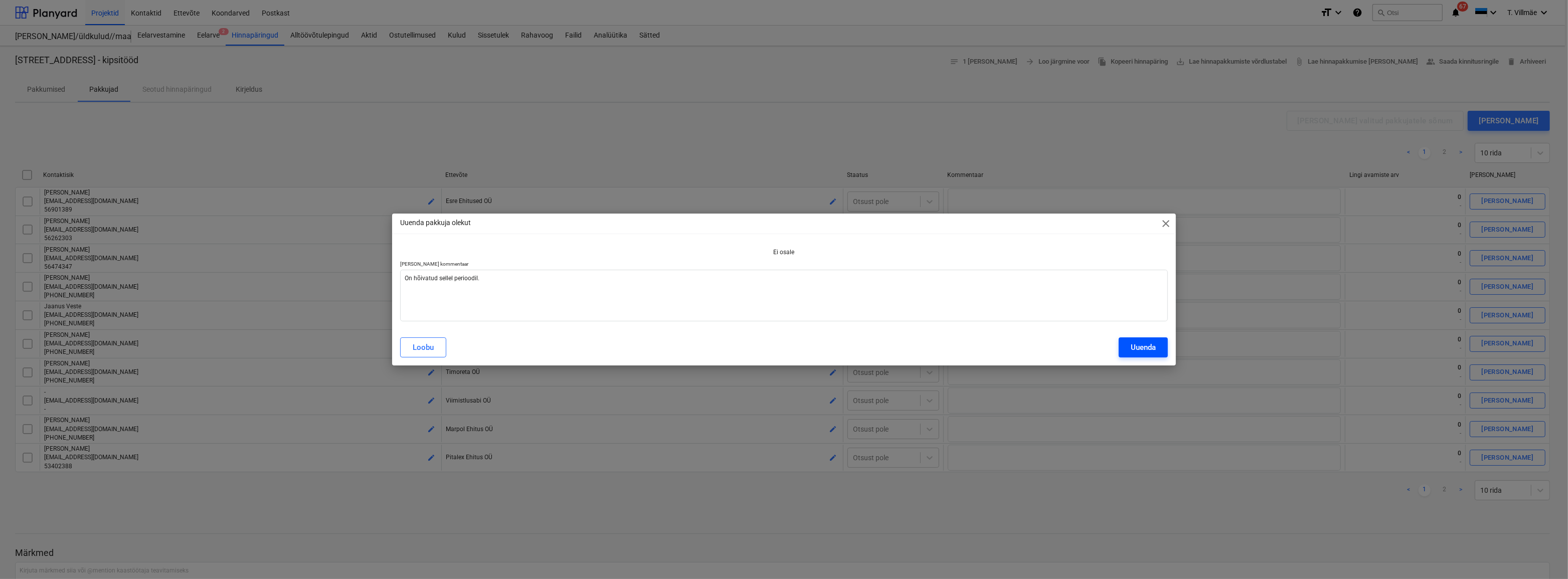
click at [1143, 346] on div "Uuenda" at bounding box center [1143, 347] width 25 height 13
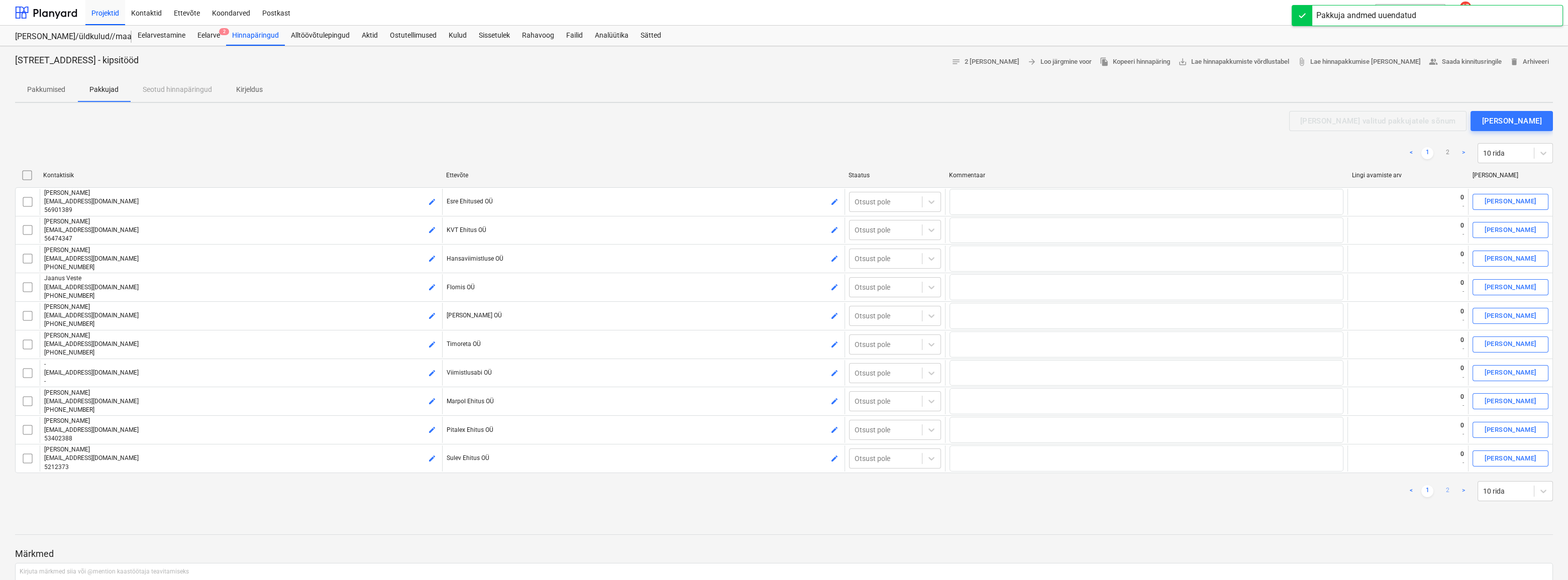
click at [1444, 490] on link "2" at bounding box center [1447, 491] width 12 height 12
type textarea "x"
checkbox input "false"
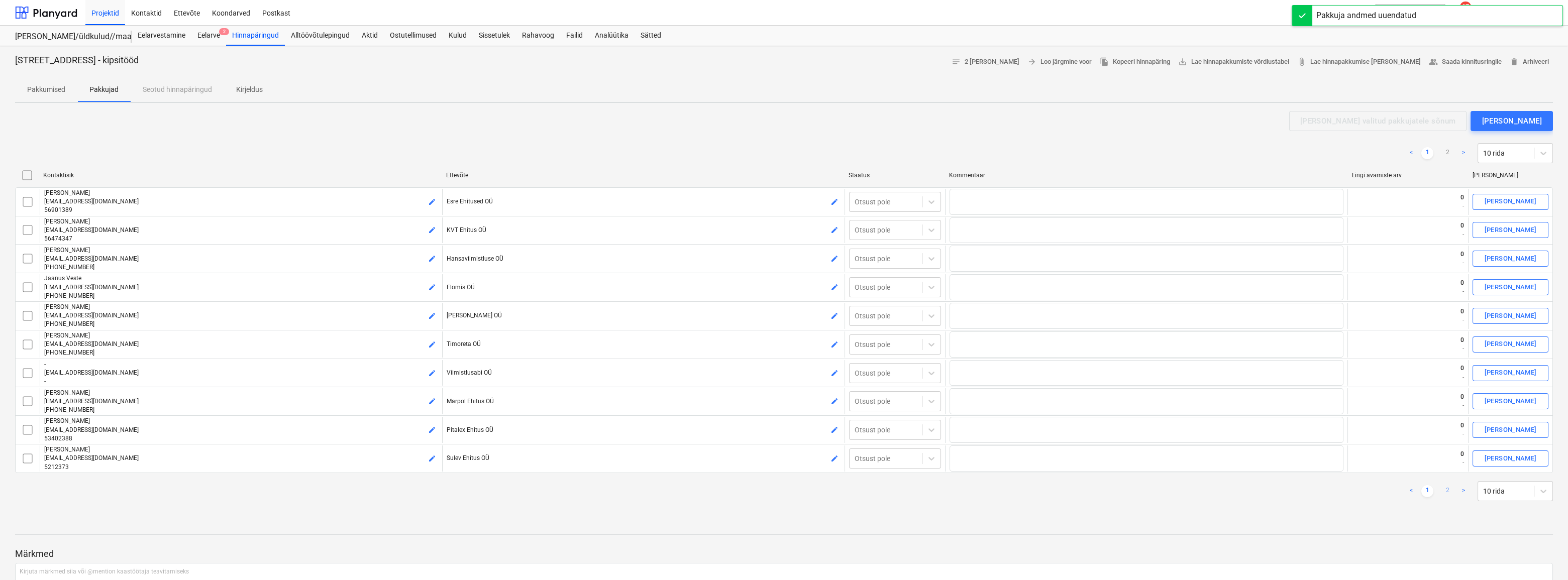
checkbox input "false"
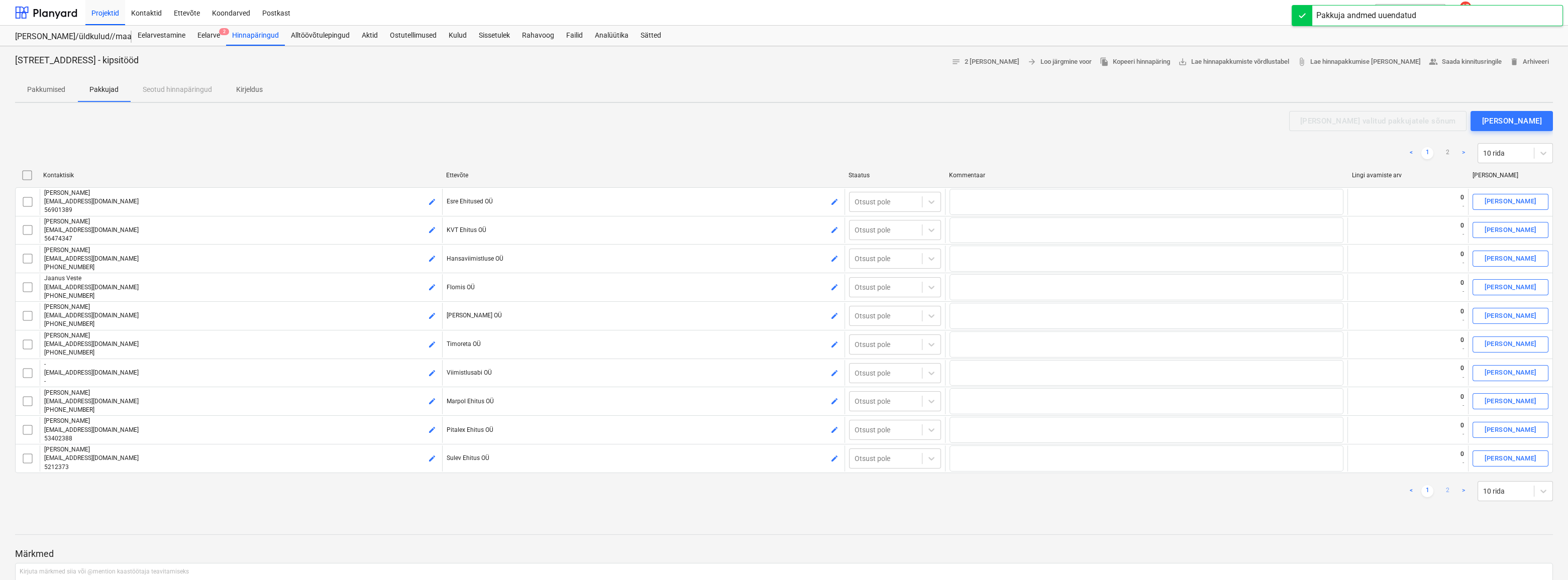
checkbox input "false"
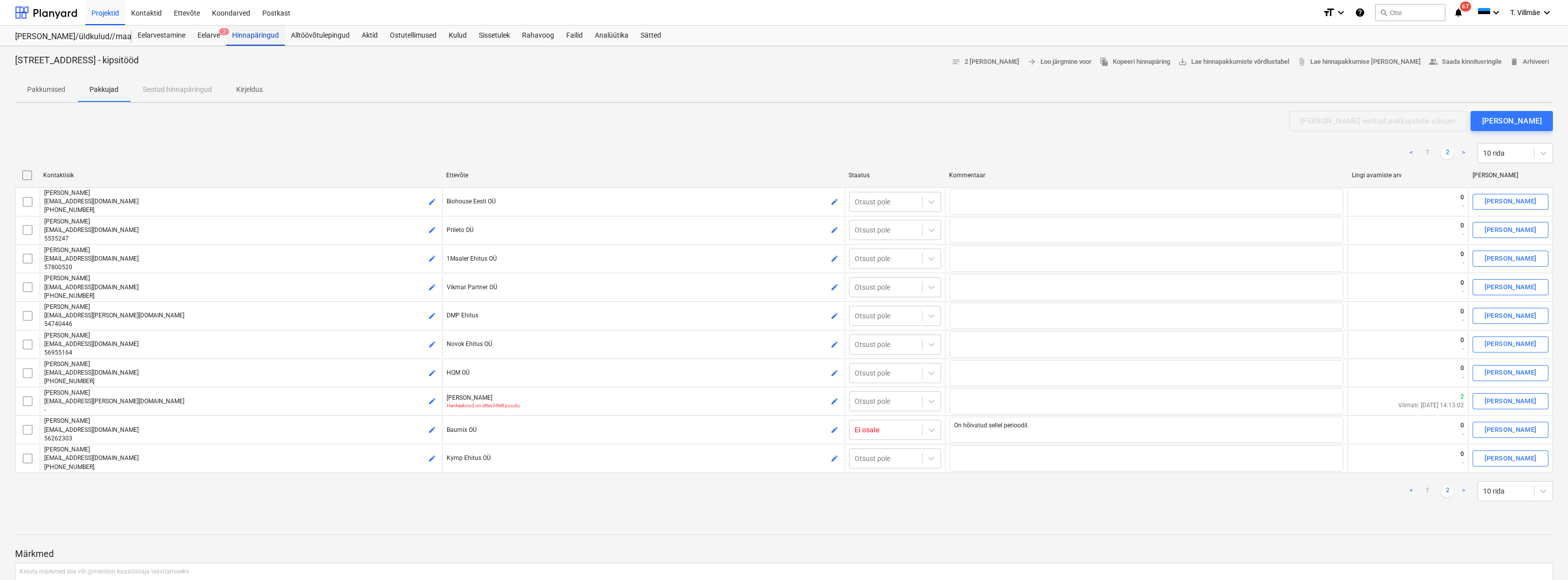
click at [261, 37] on div "Hinnapäringud" at bounding box center [256, 36] width 59 height 20
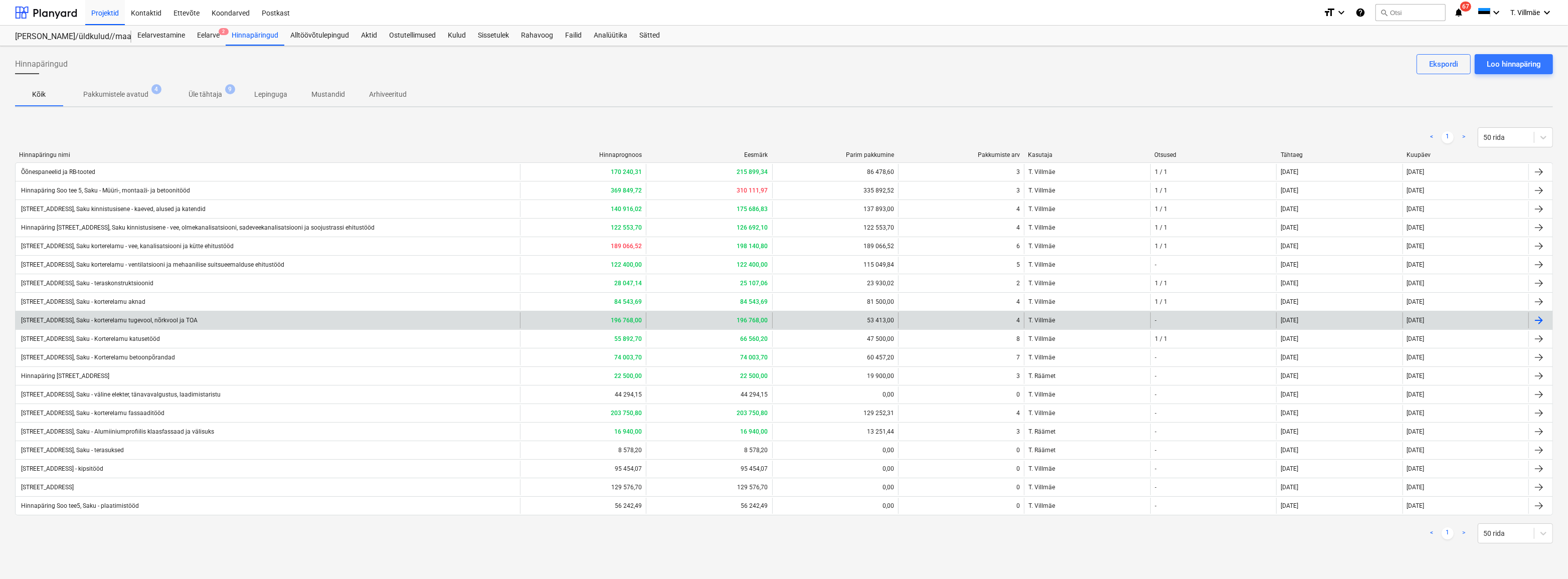
click at [146, 326] on div "[STREET_ADDRESS], Saku - korterelamu tugevool, nõrkvool ja TOA" at bounding box center [267, 320] width 504 height 16
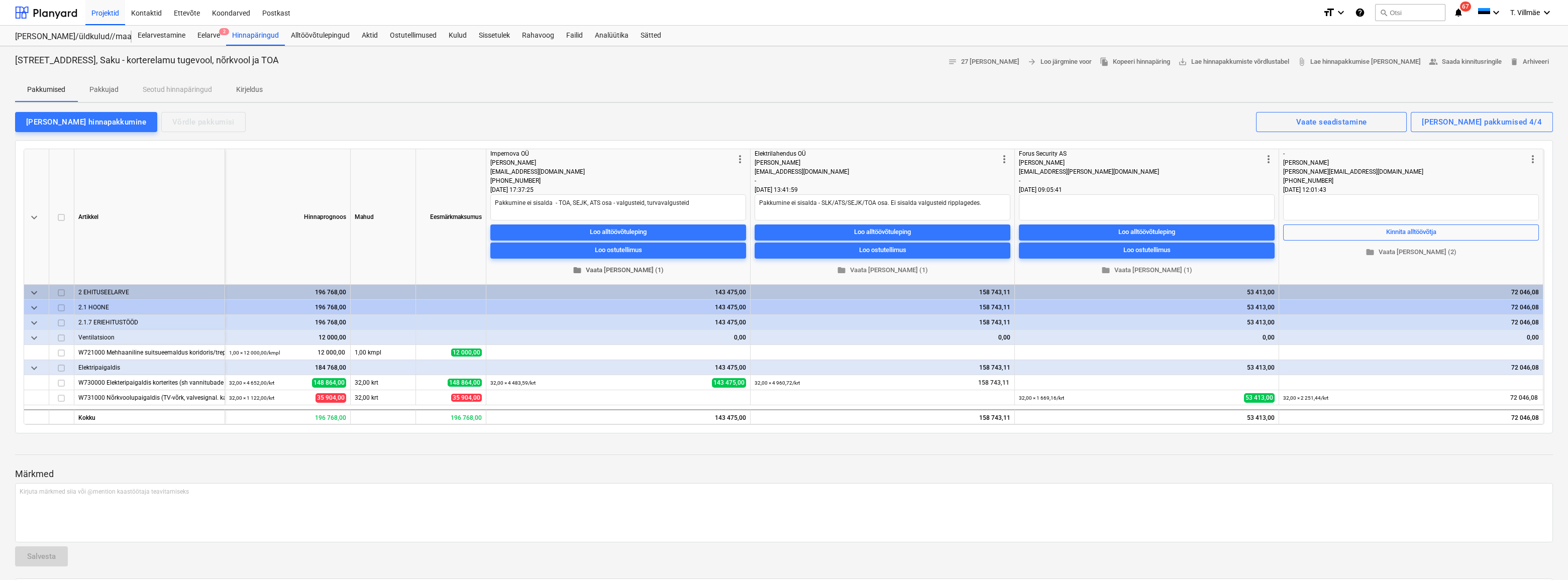
click at [623, 272] on span "folder Vaata [PERSON_NAME] (1)" at bounding box center [618, 270] width 247 height 12
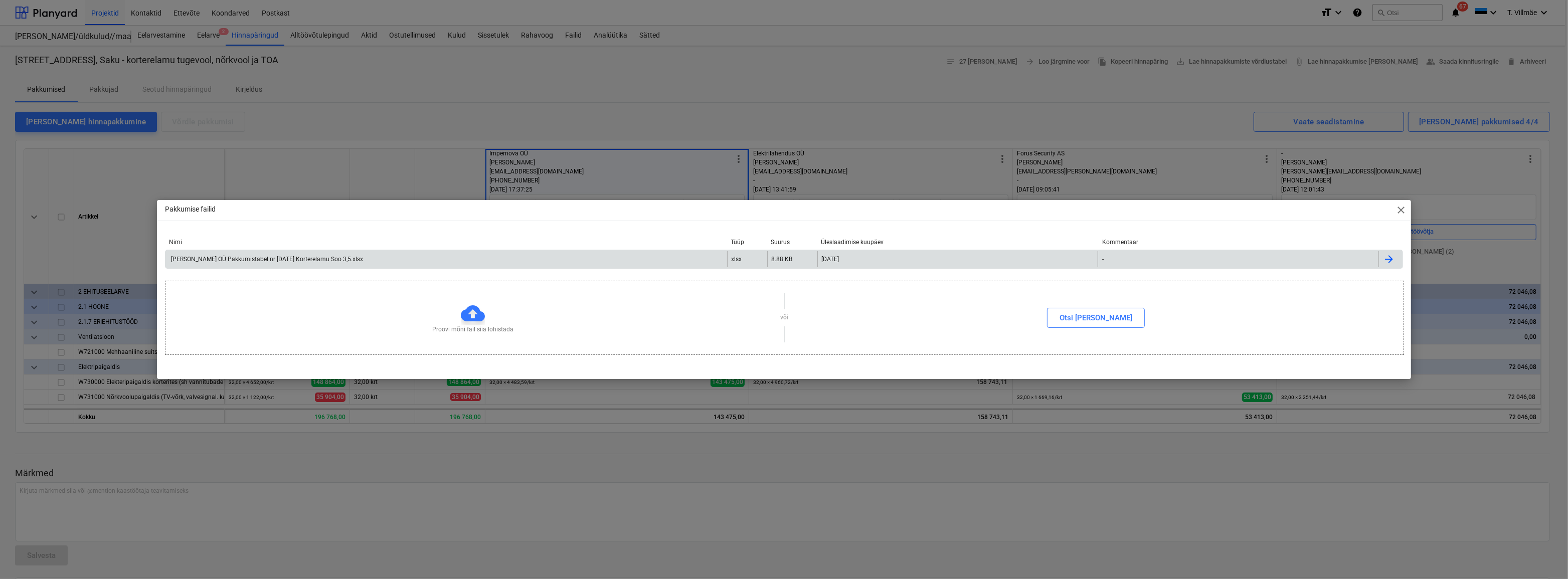
click at [282, 260] on div "[PERSON_NAME] OÜ Pakkumistabel nr [DATE] Korterelamu Soo 3,5.xlsx" at bounding box center [266, 260] width 194 height 7
click at [1399, 206] on span "close" at bounding box center [1401, 210] width 12 height 12
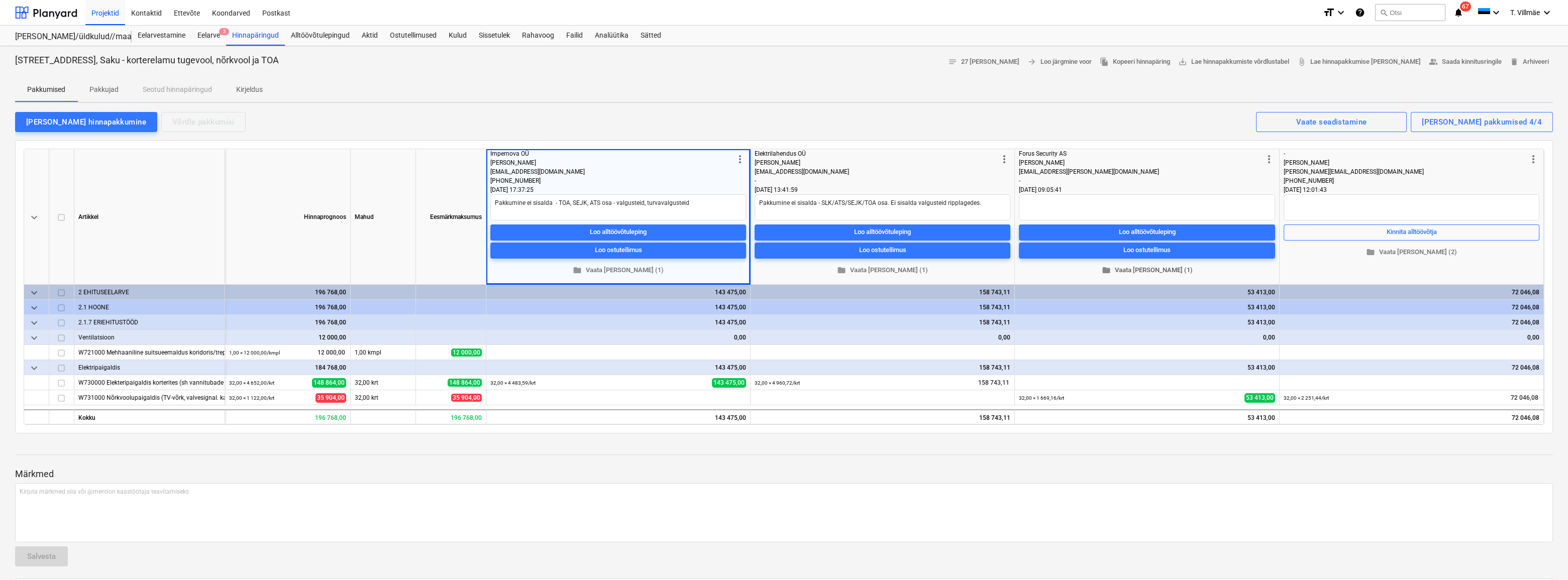
click at [1155, 269] on span "folder Vaata [PERSON_NAME] (1)" at bounding box center [1147, 270] width 248 height 12
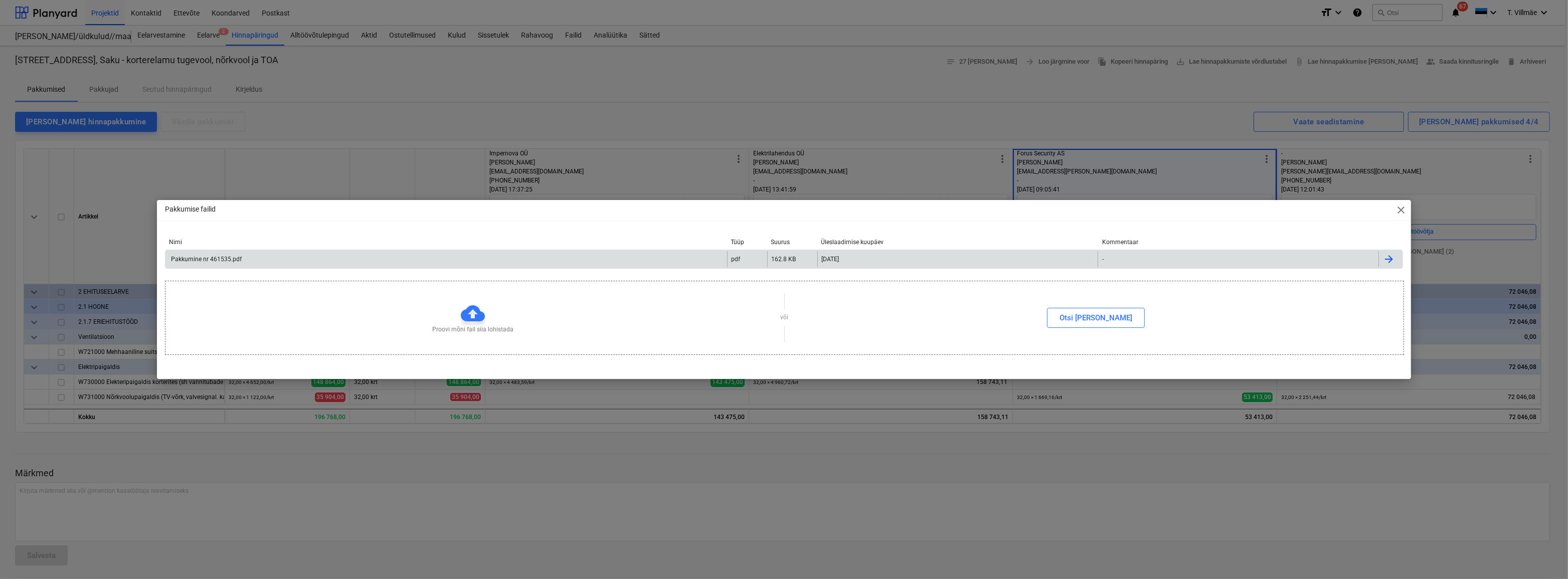
click at [193, 257] on div "Pakkumine nr 461535.pdf" at bounding box center [206, 260] width 73 height 7
click at [1402, 213] on span "close" at bounding box center [1401, 210] width 12 height 12
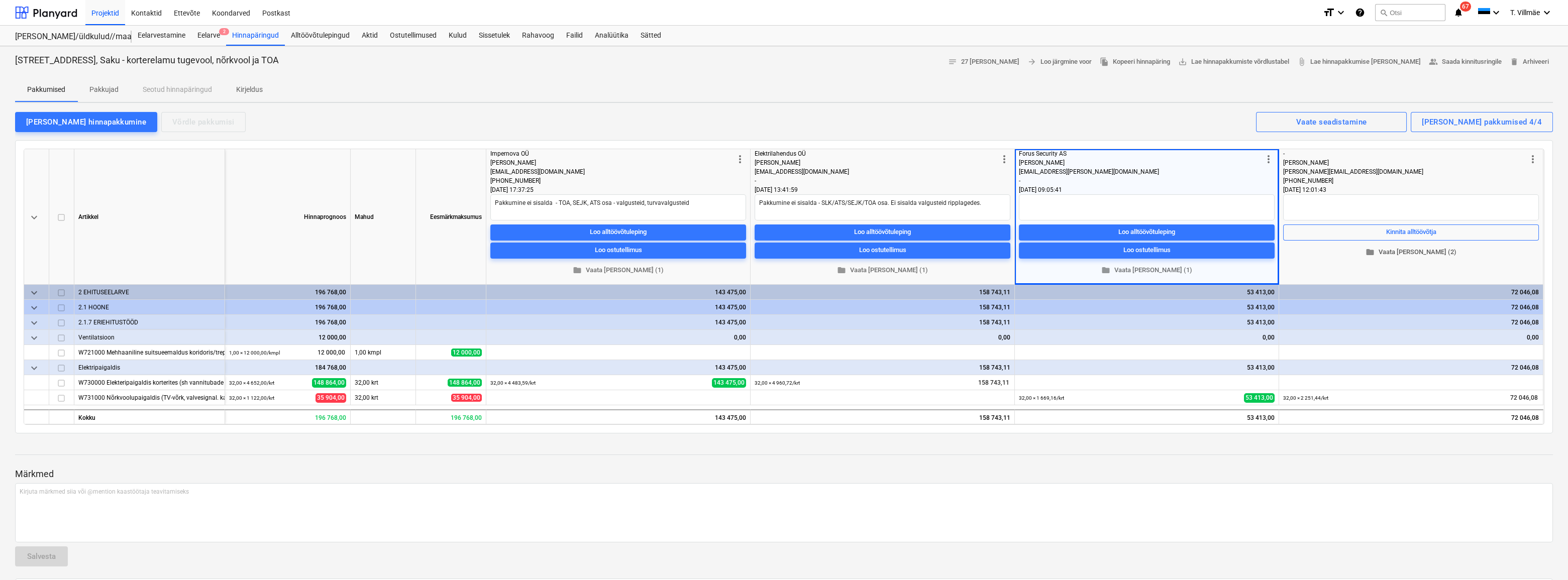
click at [1411, 252] on span "folder Vaata [PERSON_NAME] (2)" at bounding box center [1411, 252] width 247 height 12
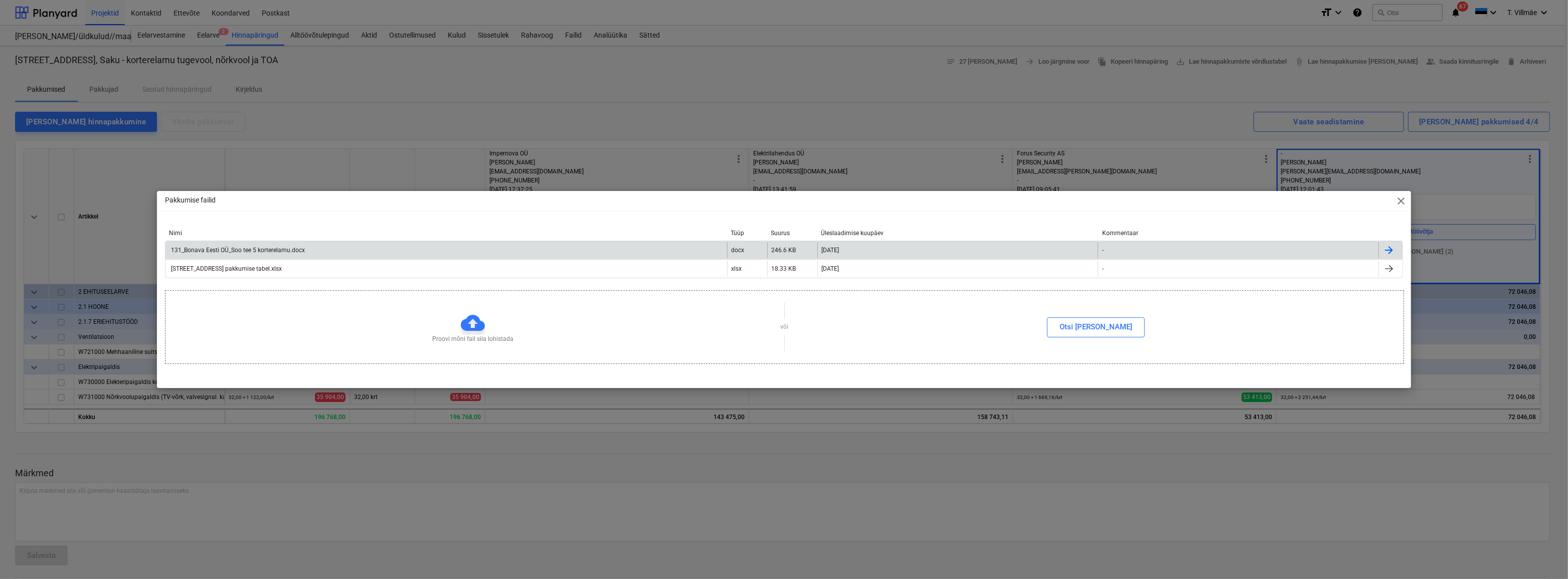
click at [258, 250] on div "131_Bonava Eesti OÜ_Soo tee 5 korterelamu.docx" at bounding box center [237, 250] width 135 height 7
click at [1397, 198] on span "close" at bounding box center [1401, 201] width 12 height 12
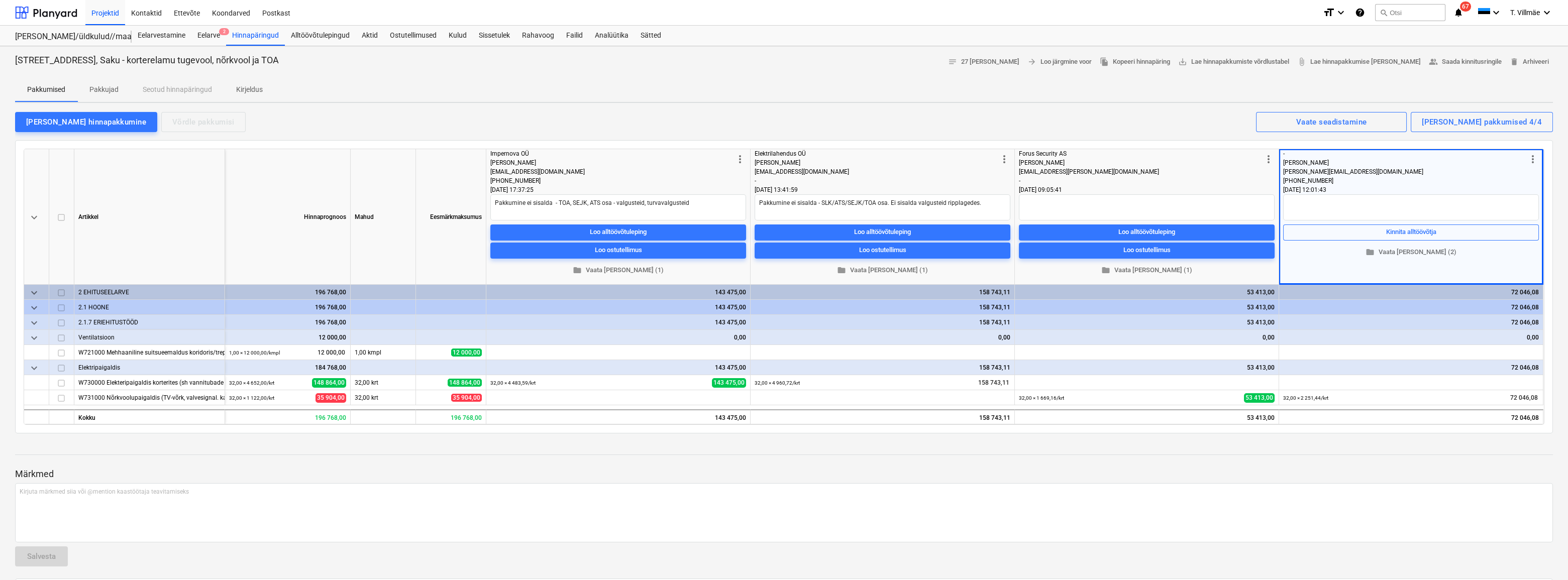
click at [931, 117] on div "[PERSON_NAME] hinnapakkumine Võrdle pakkumisi Kuvatud pakkumised 4/4 Vaate sead…" at bounding box center [784, 122] width 1538 height 21
click at [249, 35] on div "Hinnapäringud" at bounding box center [256, 36] width 59 height 20
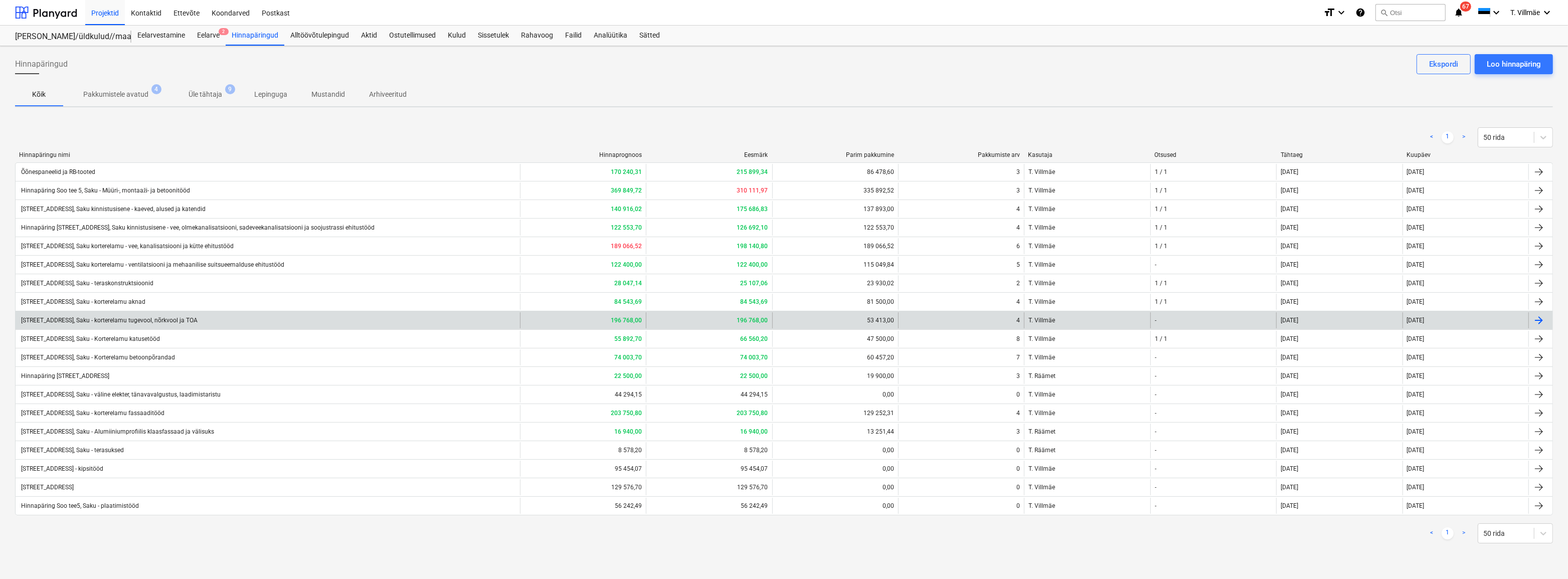
click at [158, 317] on div "[STREET_ADDRESS], Saku - korterelamu tugevool, nõrkvool ja TOA" at bounding box center [108, 320] width 178 height 7
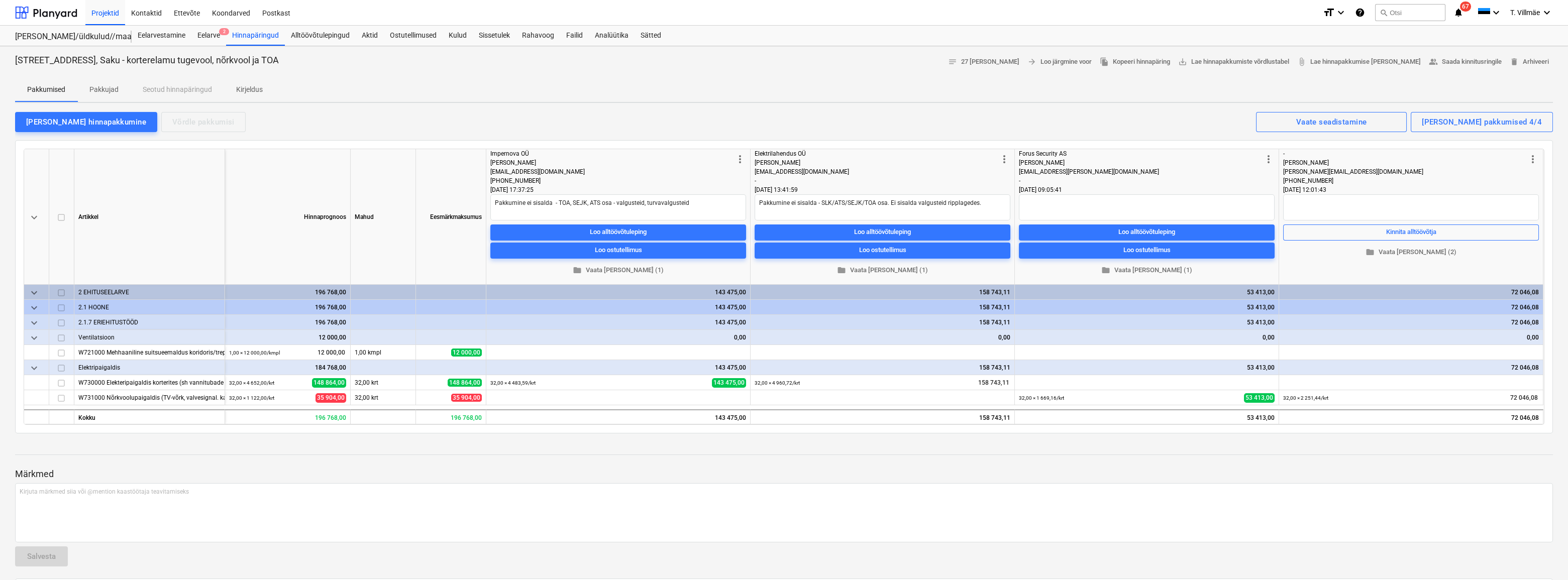
click at [586, 449] on div at bounding box center [784, 446] width 1538 height 8
click at [211, 34] on div "Eelarve 2" at bounding box center [209, 36] width 35 height 20
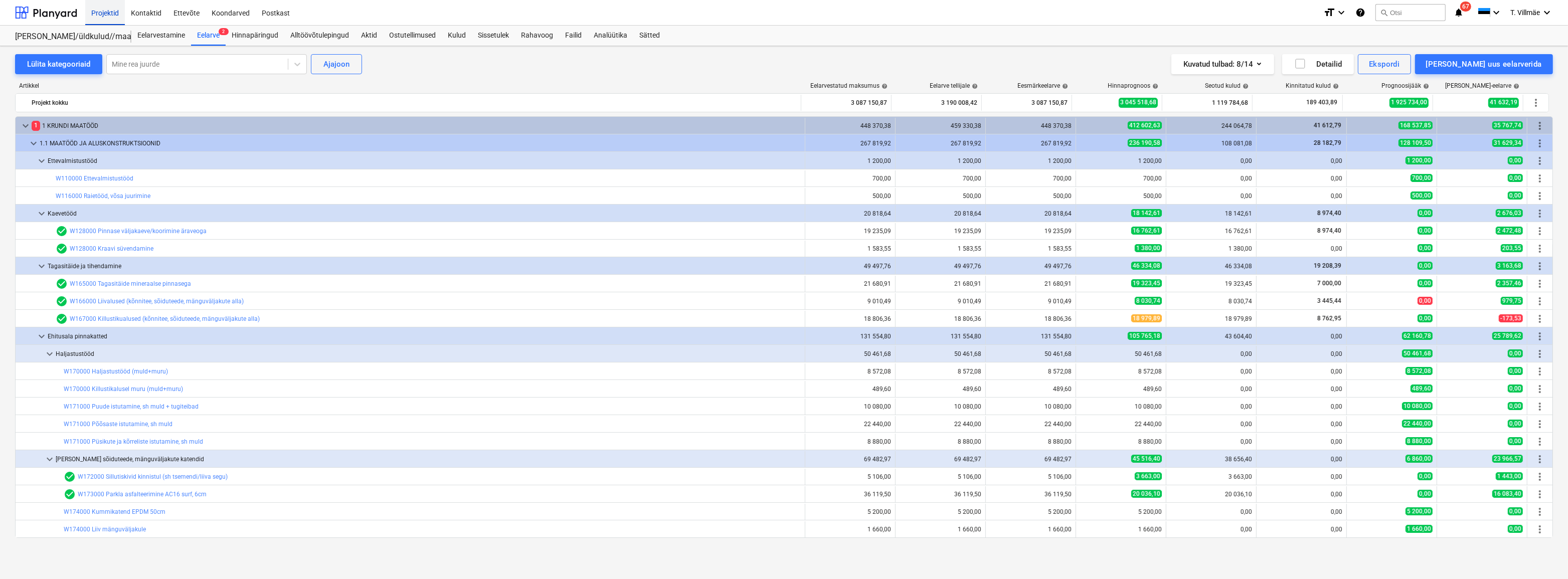
click at [113, 15] on div "Projektid" at bounding box center [105, 12] width 40 height 26
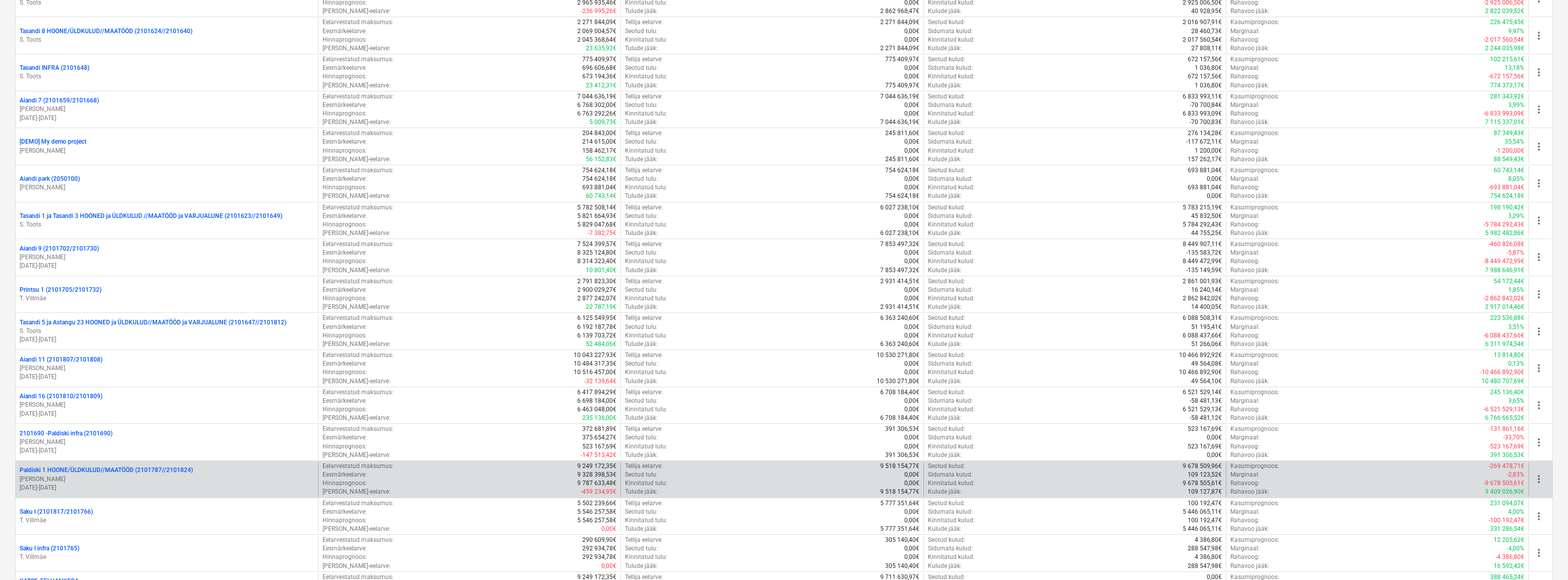
scroll to position [913, 0]
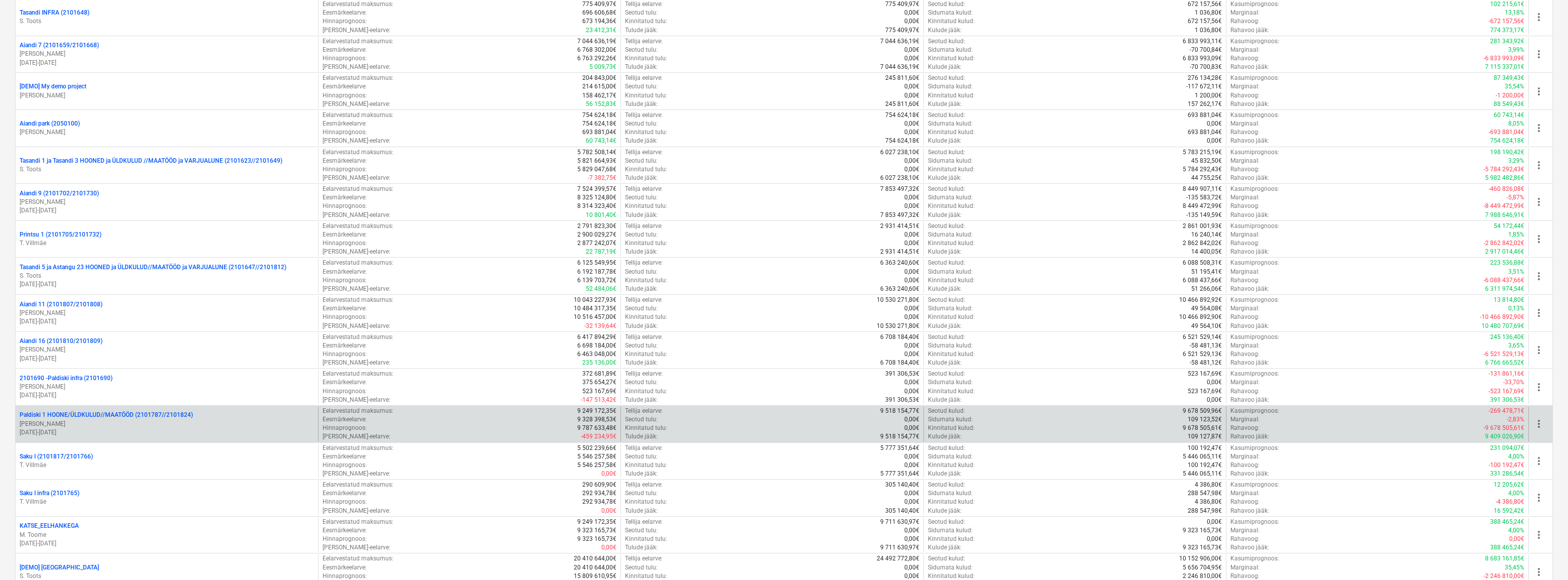
click at [69, 416] on p "Paldiski 1 HOONE/ÜLDKULUD//MAATÖÖD (2101787//2101824)" at bounding box center [106, 415] width 173 height 8
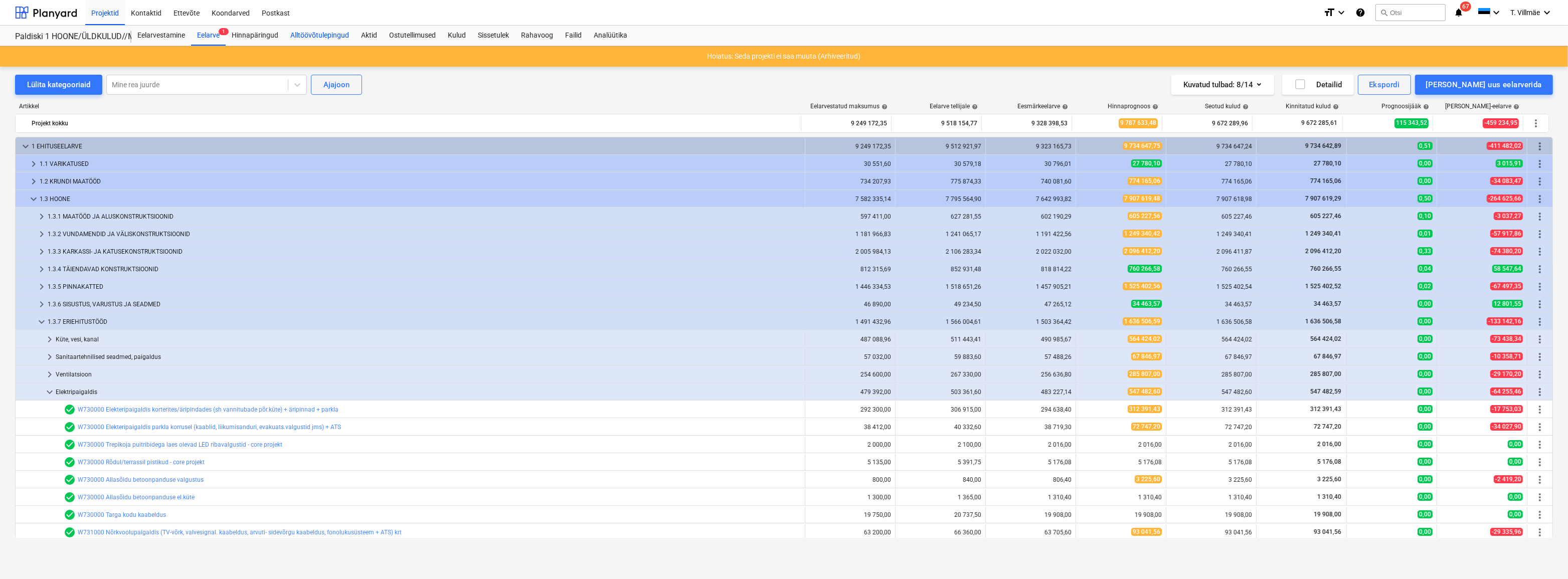
click at [320, 38] on div "Alltöövõtulepingud" at bounding box center [319, 36] width 70 height 20
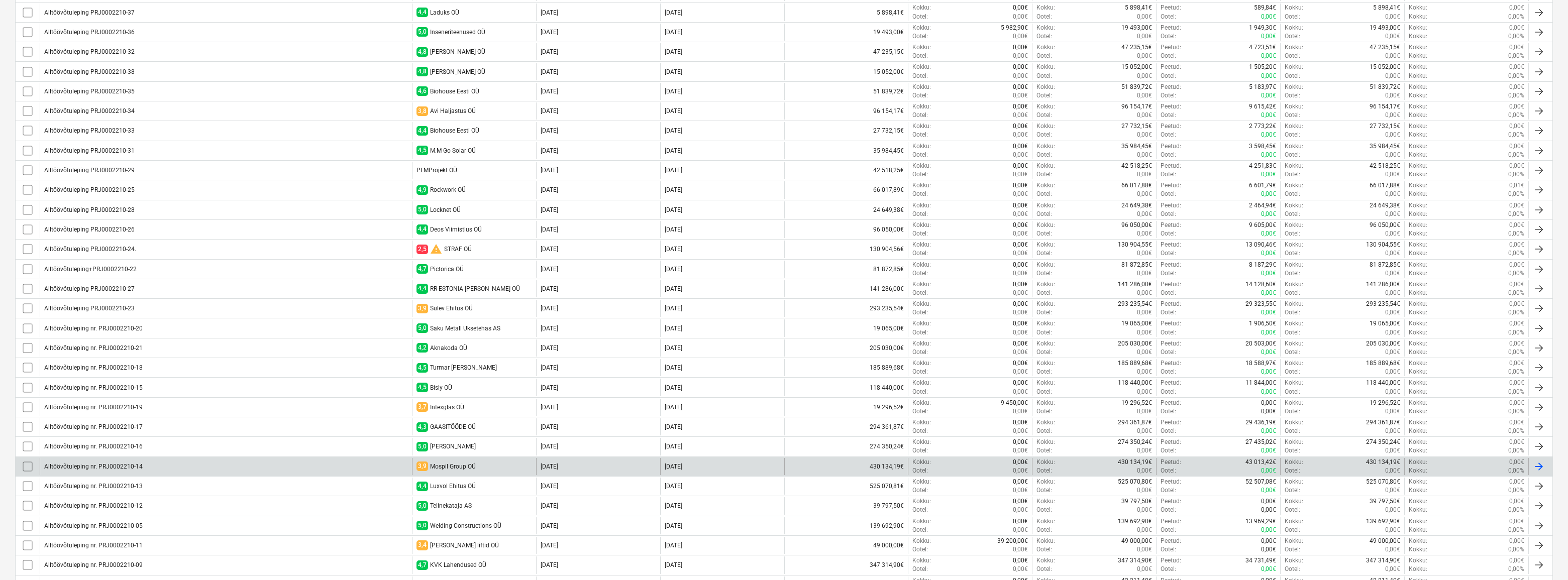
scroll to position [398, 0]
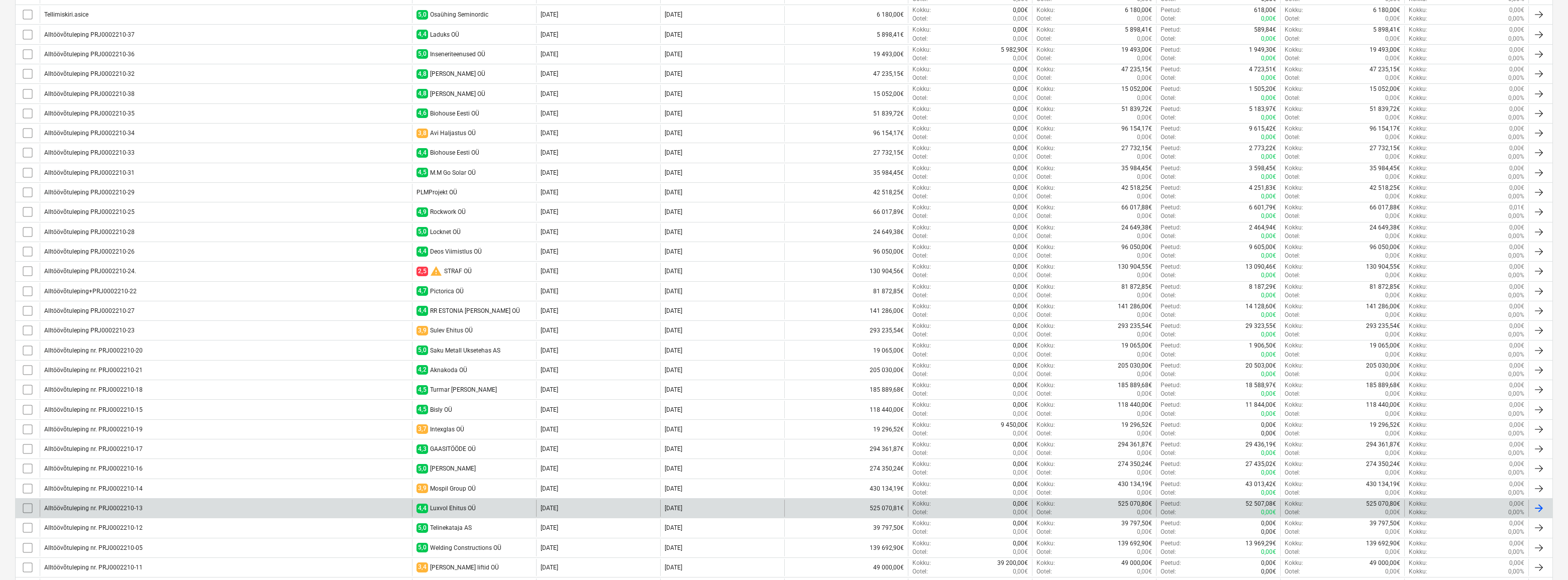
click at [120, 507] on div "Alltöövõtuleping nr. PRJ0002210-13" at bounding box center [93, 509] width 99 height 7
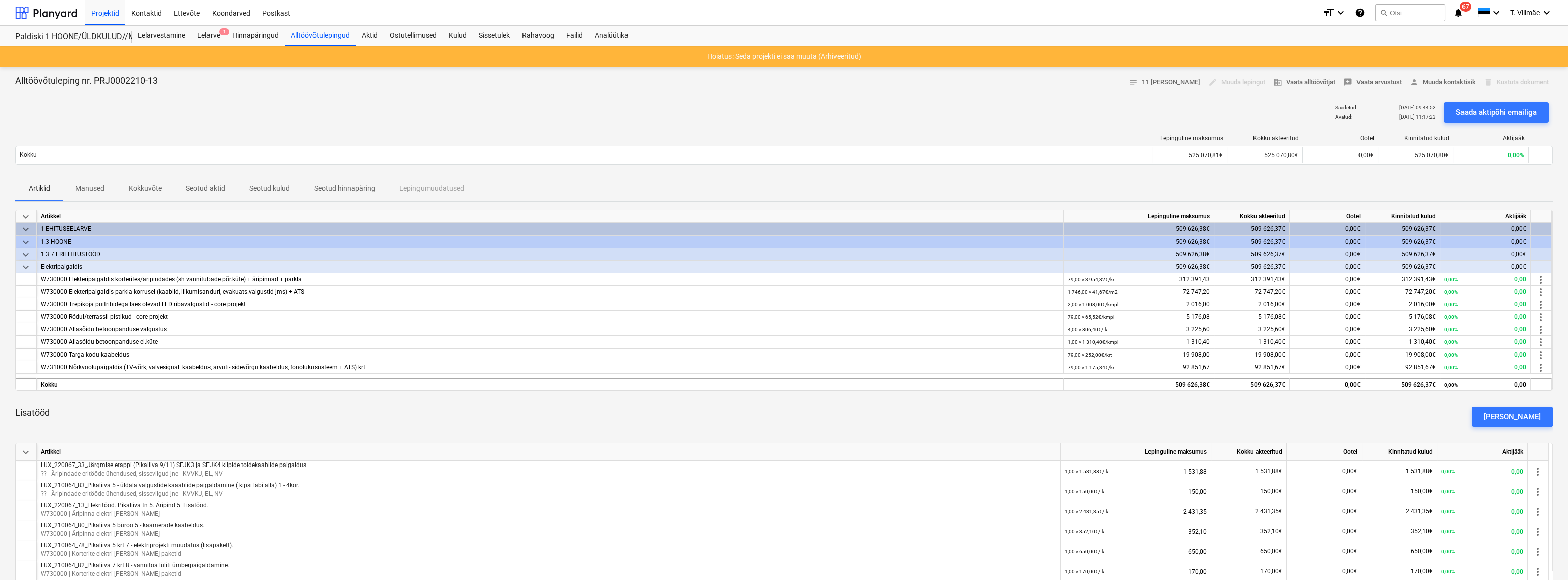
click at [96, 192] on p "Manused" at bounding box center [90, 188] width 29 height 10
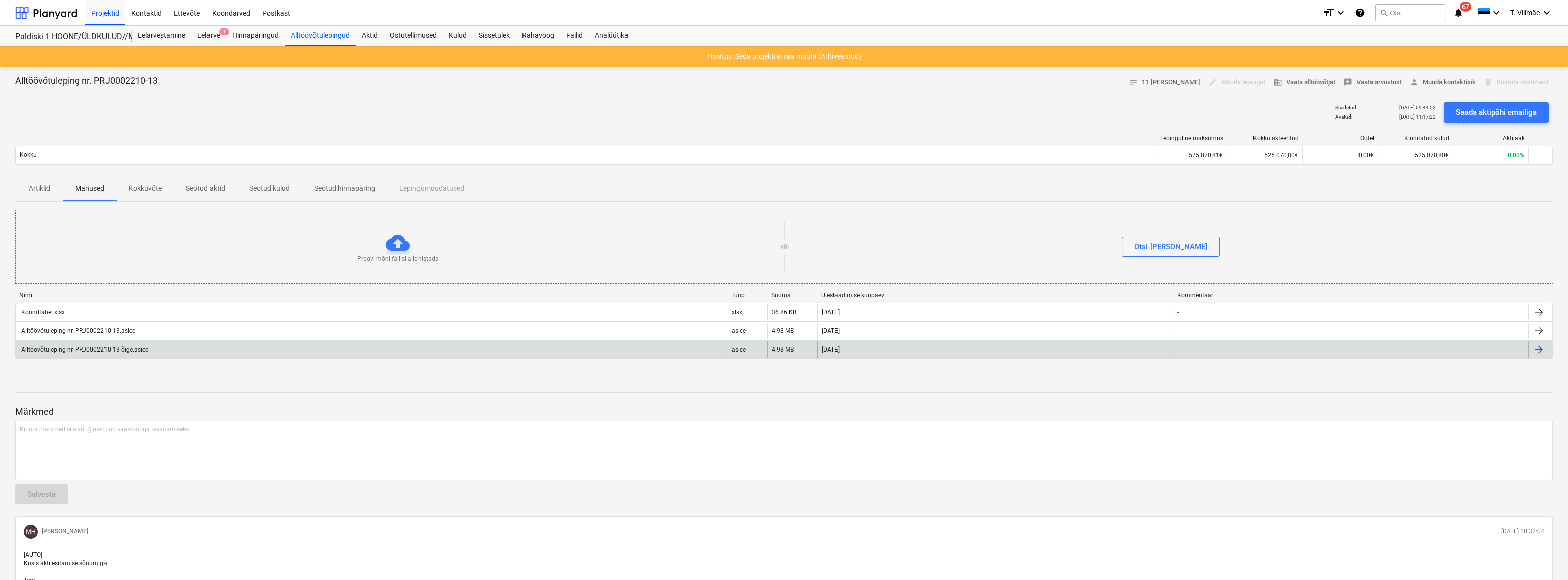
click at [118, 349] on div "Alltöövõtuleping nr. PRJ0002210-13 õige.asice" at bounding box center [84, 349] width 129 height 7
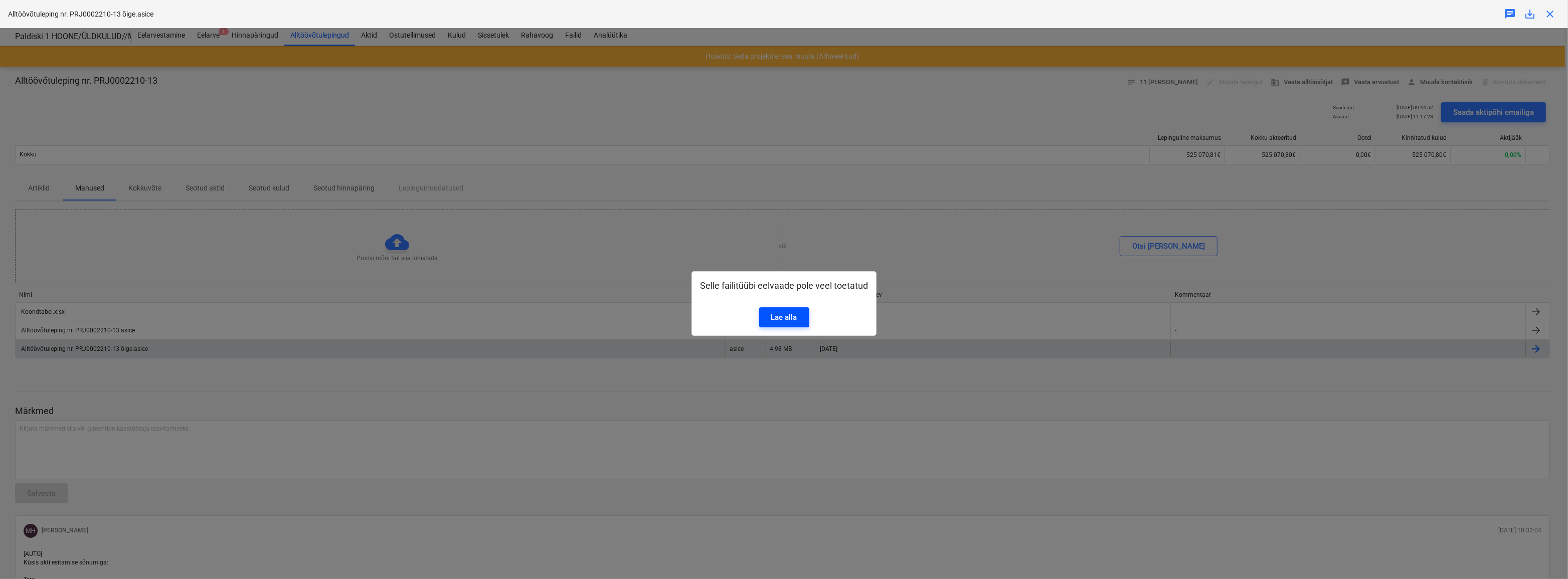
click at [784, 316] on div "Lae alla" at bounding box center [784, 317] width 26 height 13
click at [706, 239] on div "Selle failitüübi eelvaade pole veel toetatud Lae alla" at bounding box center [784, 303] width 1568 height 551
click at [1552, 11] on span "close" at bounding box center [1550, 14] width 12 height 12
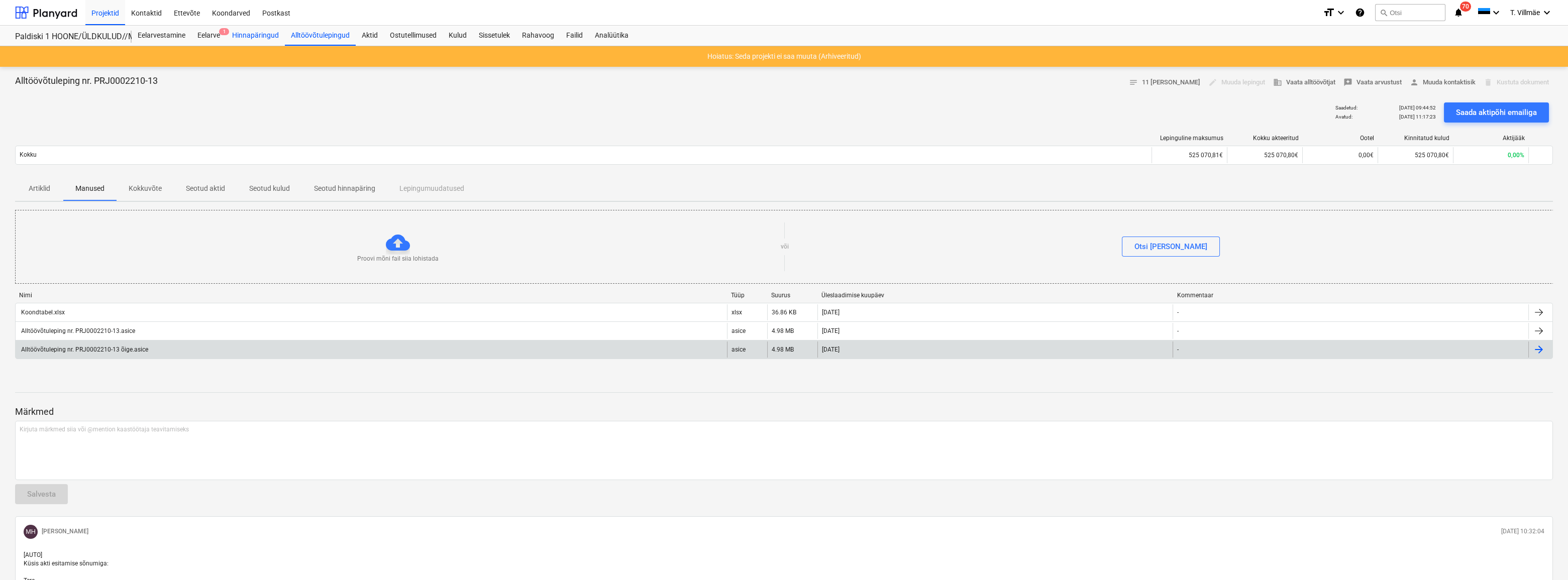
click at [261, 35] on div "Hinnapäringud" at bounding box center [256, 36] width 59 height 20
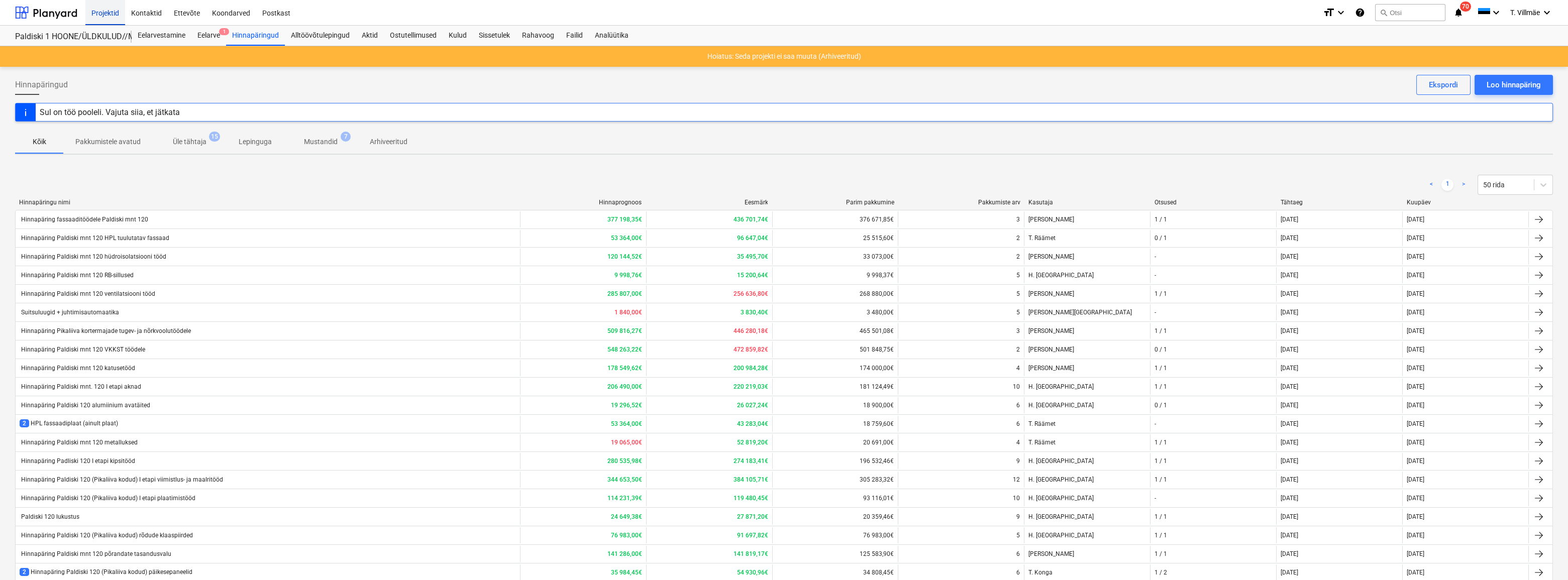
click at [110, 13] on div "Projektid" at bounding box center [105, 12] width 40 height 26
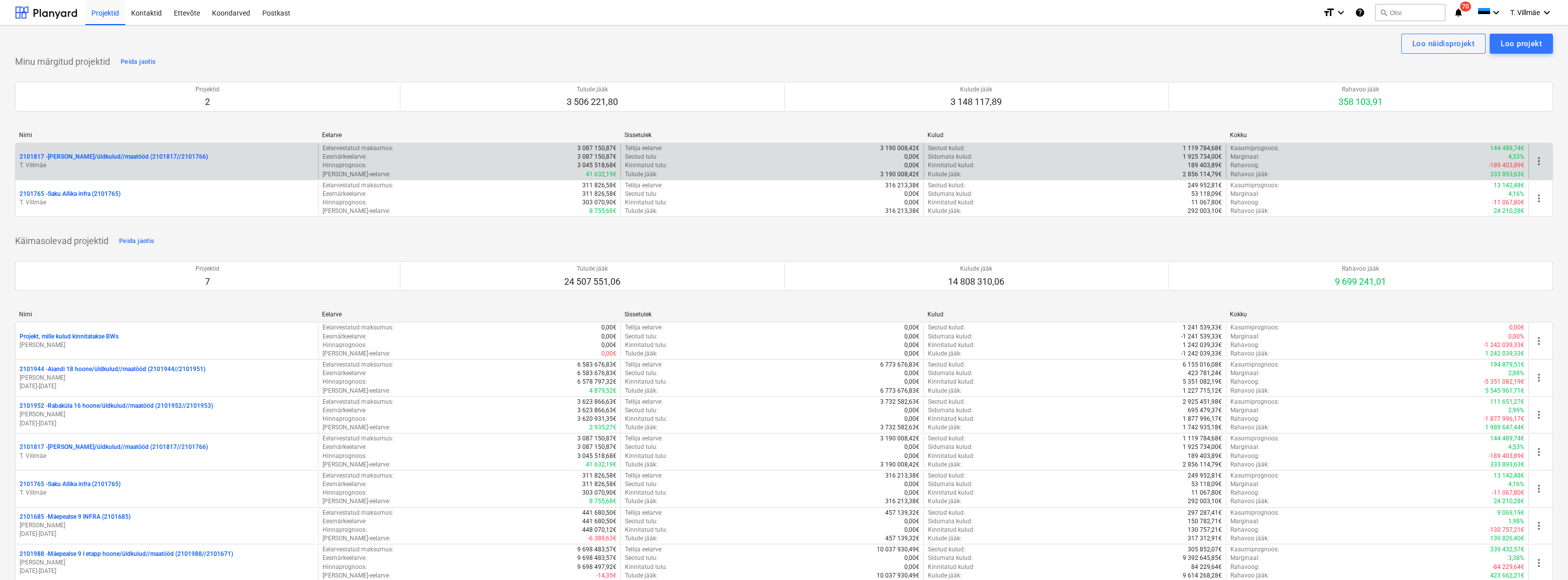
click at [109, 159] on p "2101817 - [PERSON_NAME]/üldkulud//maatööd (2101817//2101766)" at bounding box center [114, 157] width 189 height 8
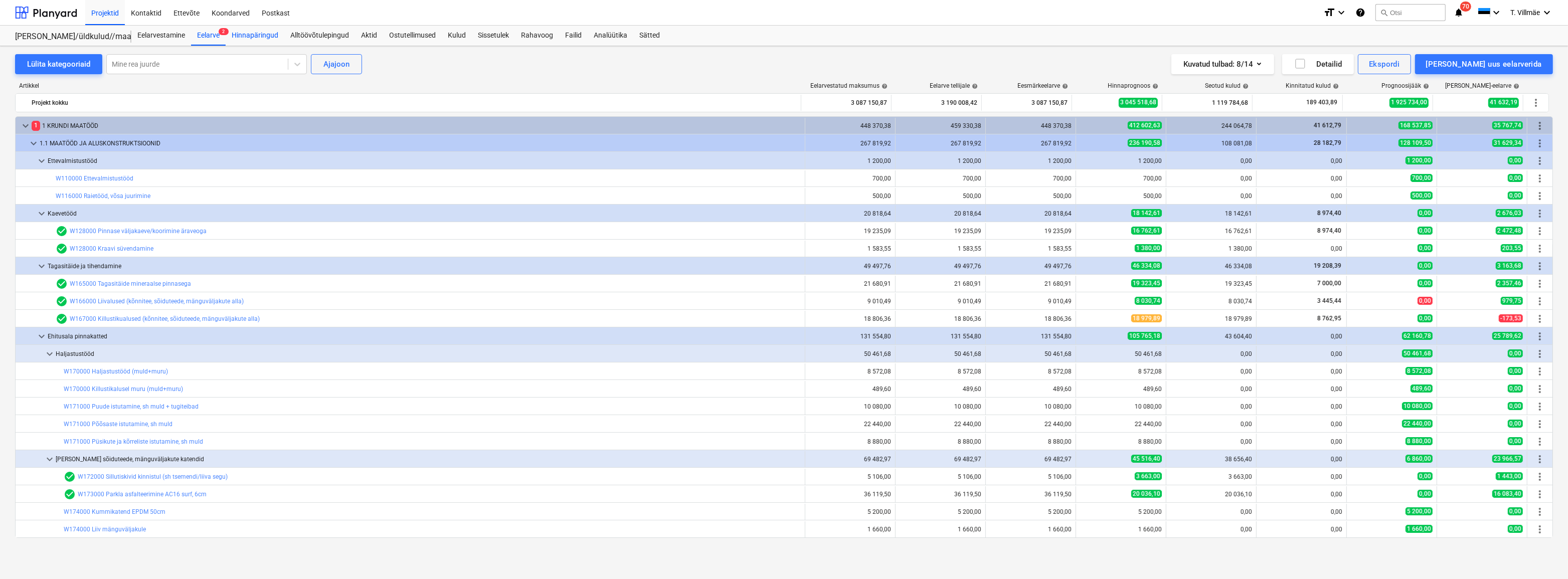
click at [259, 36] on div "Hinnapäringud" at bounding box center [255, 36] width 59 height 20
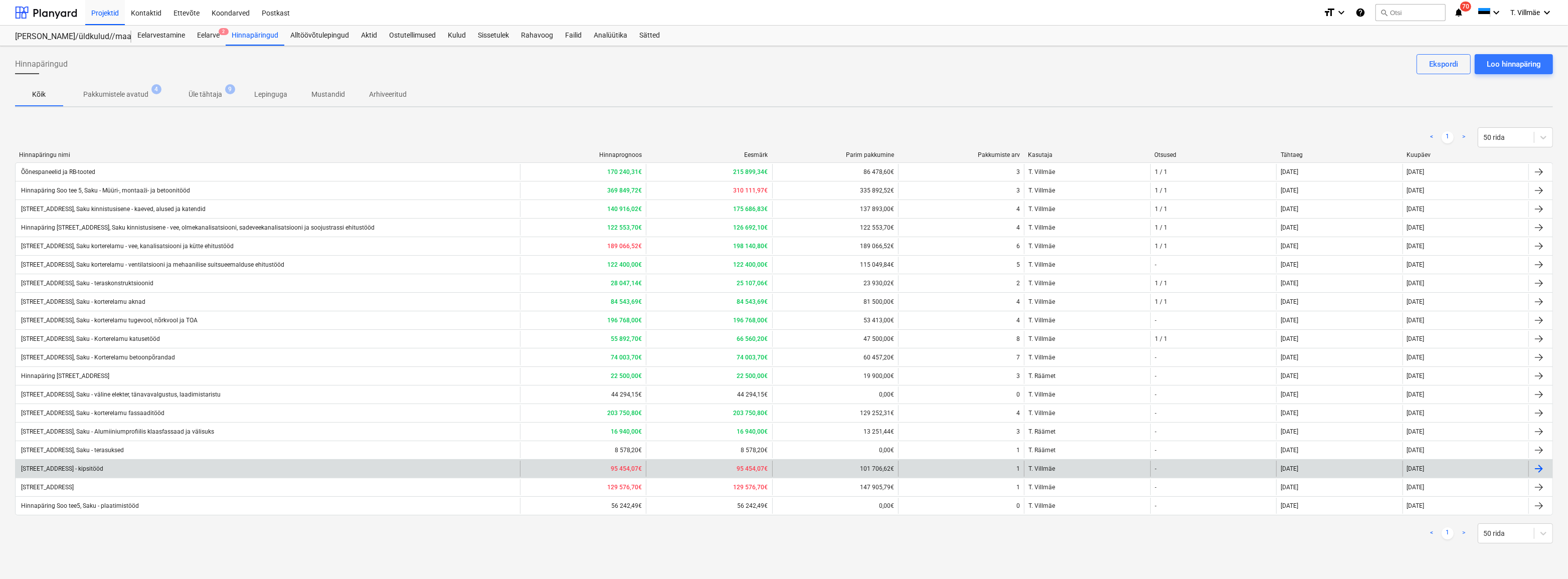
click at [103, 470] on div "[STREET_ADDRESS] - kipsitööd" at bounding box center [61, 469] width 84 height 7
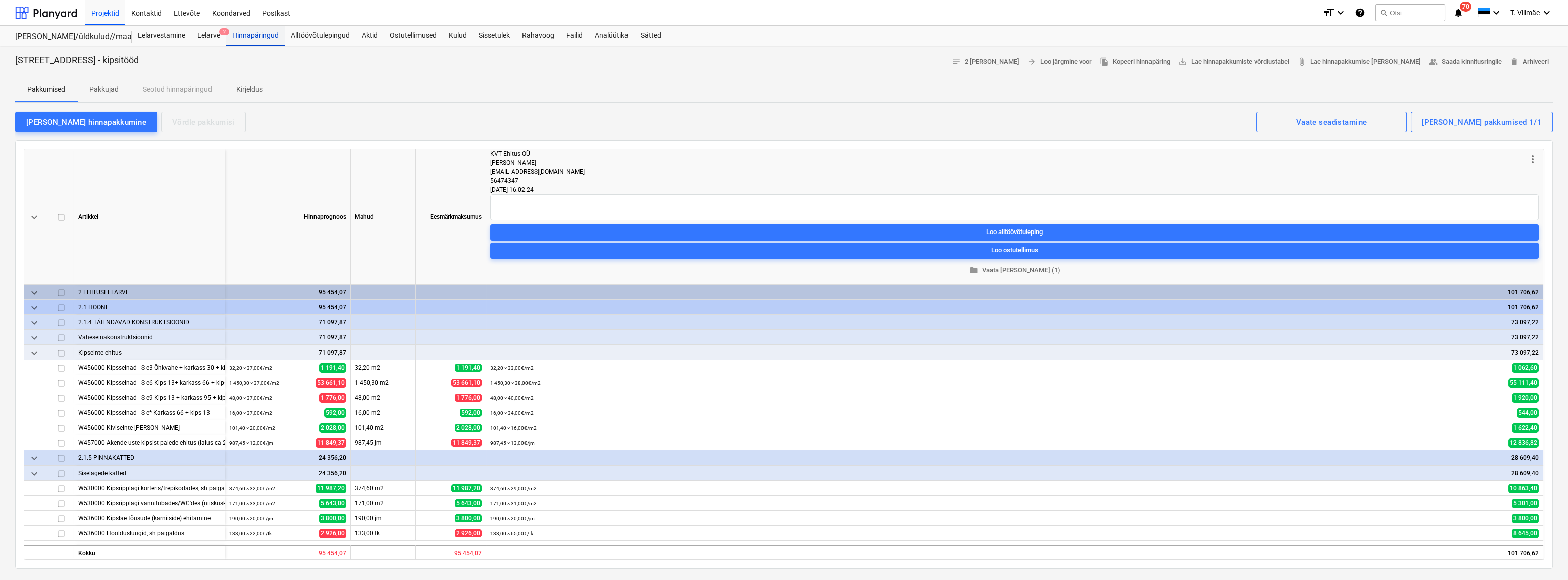
click at [261, 38] on div "Hinnapäringud" at bounding box center [256, 36] width 59 height 20
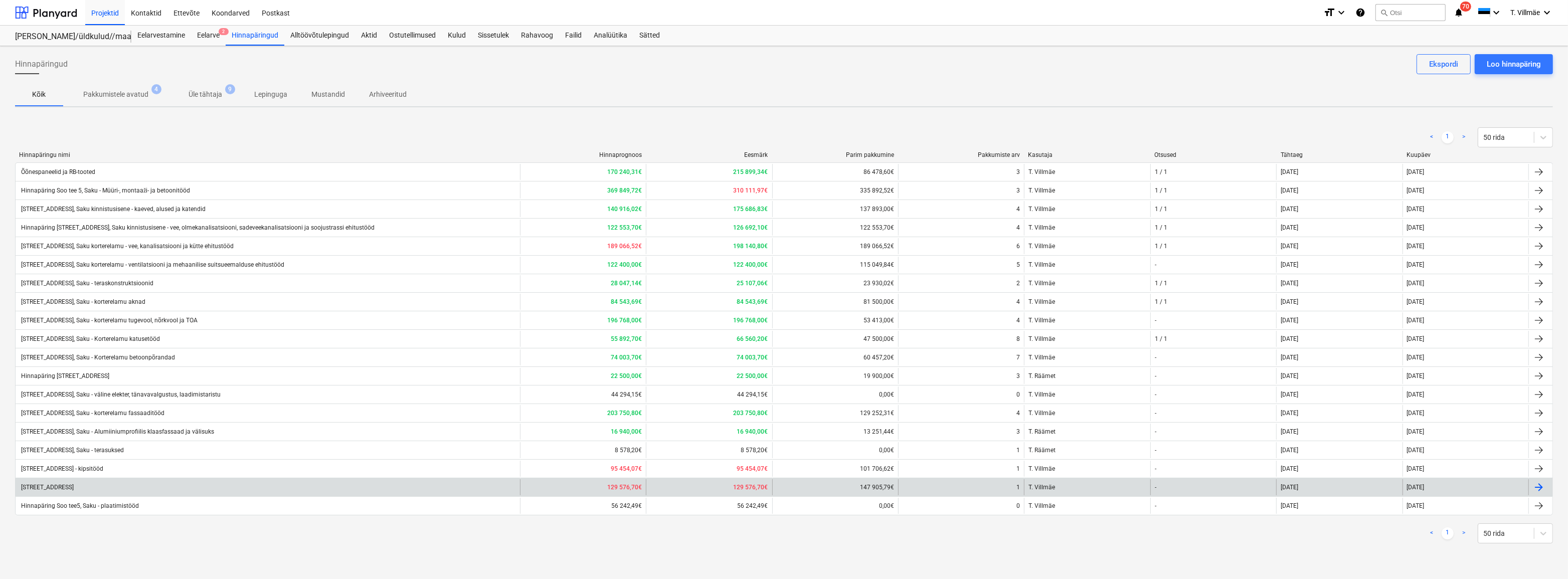
click at [74, 485] on div "[STREET_ADDRESS]" at bounding box center [47, 488] width 54 height 7
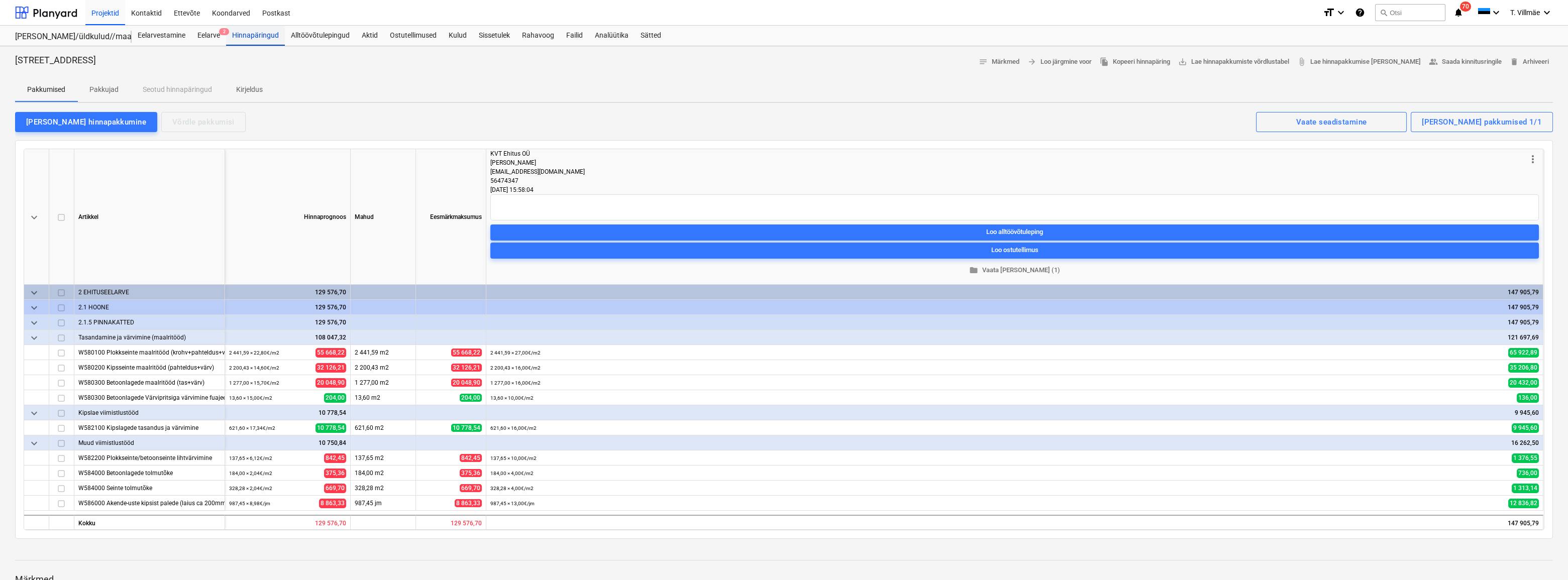
click at [254, 32] on div "Hinnapäringud" at bounding box center [256, 36] width 59 height 20
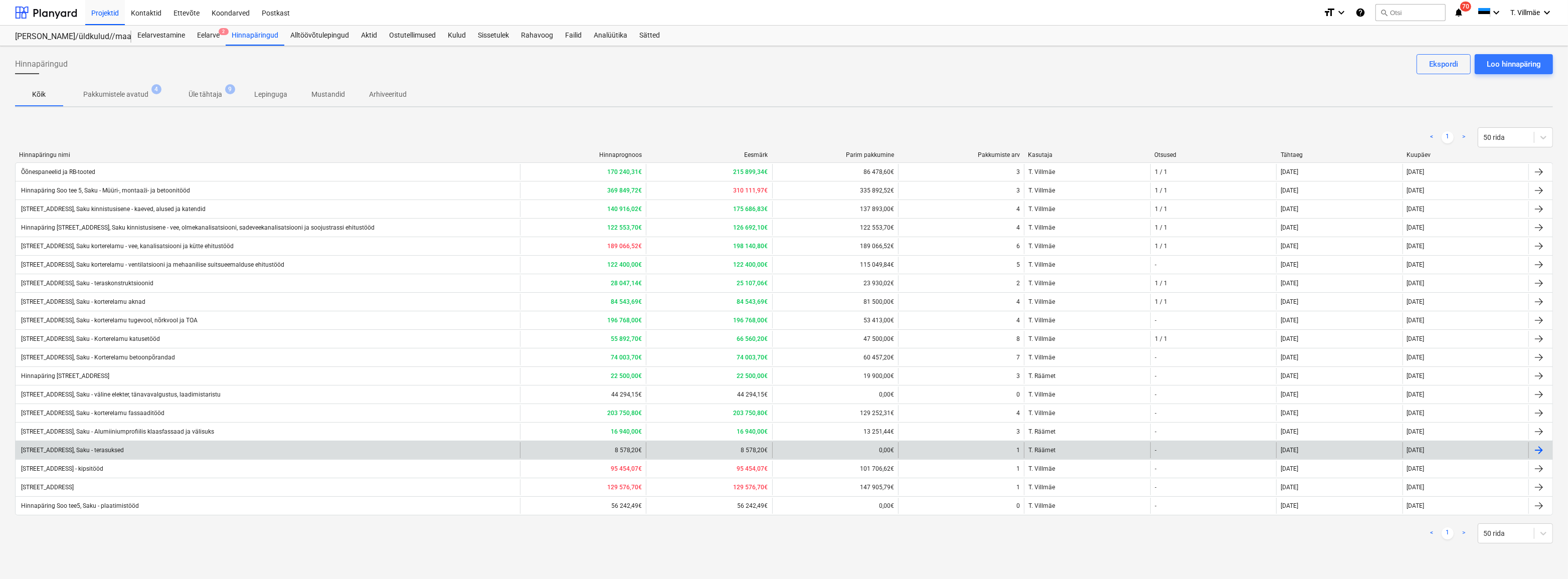
click at [111, 449] on div "[STREET_ADDRESS], Saku - terasuksed" at bounding box center [72, 451] width 105 height 7
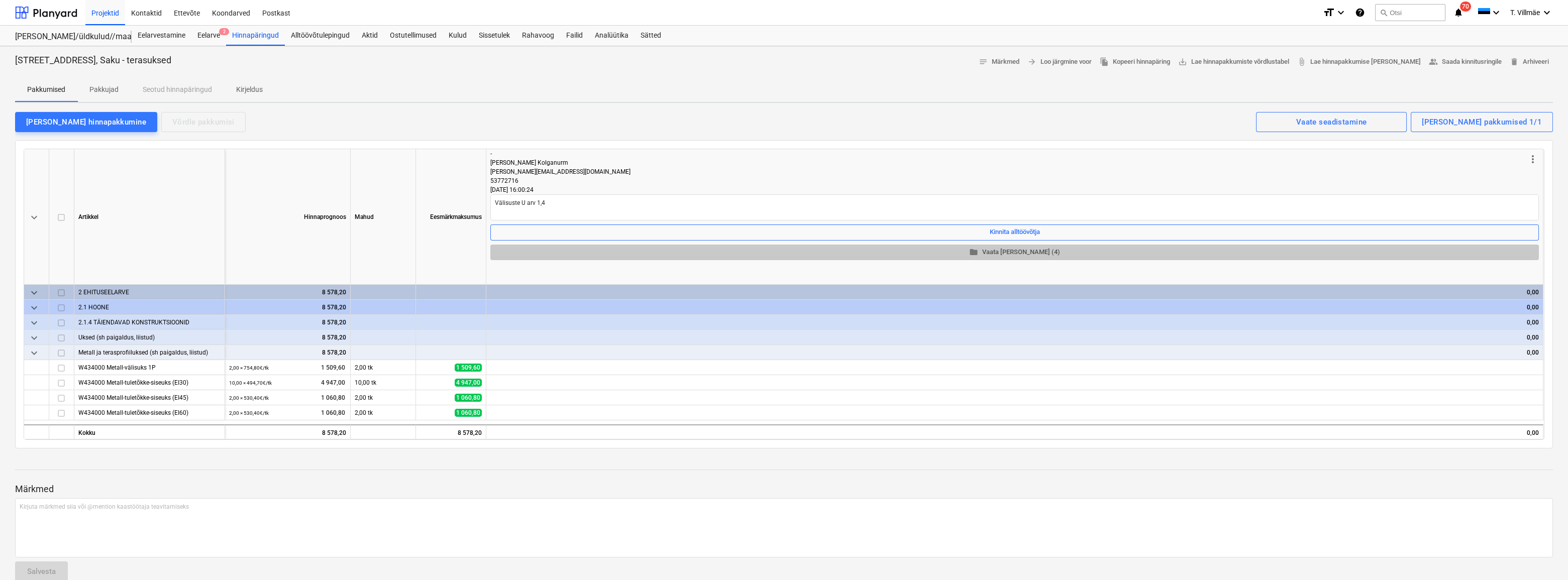
click at [1011, 251] on span "folder Vaata [PERSON_NAME] (4)" at bounding box center [1014, 252] width 1040 height 12
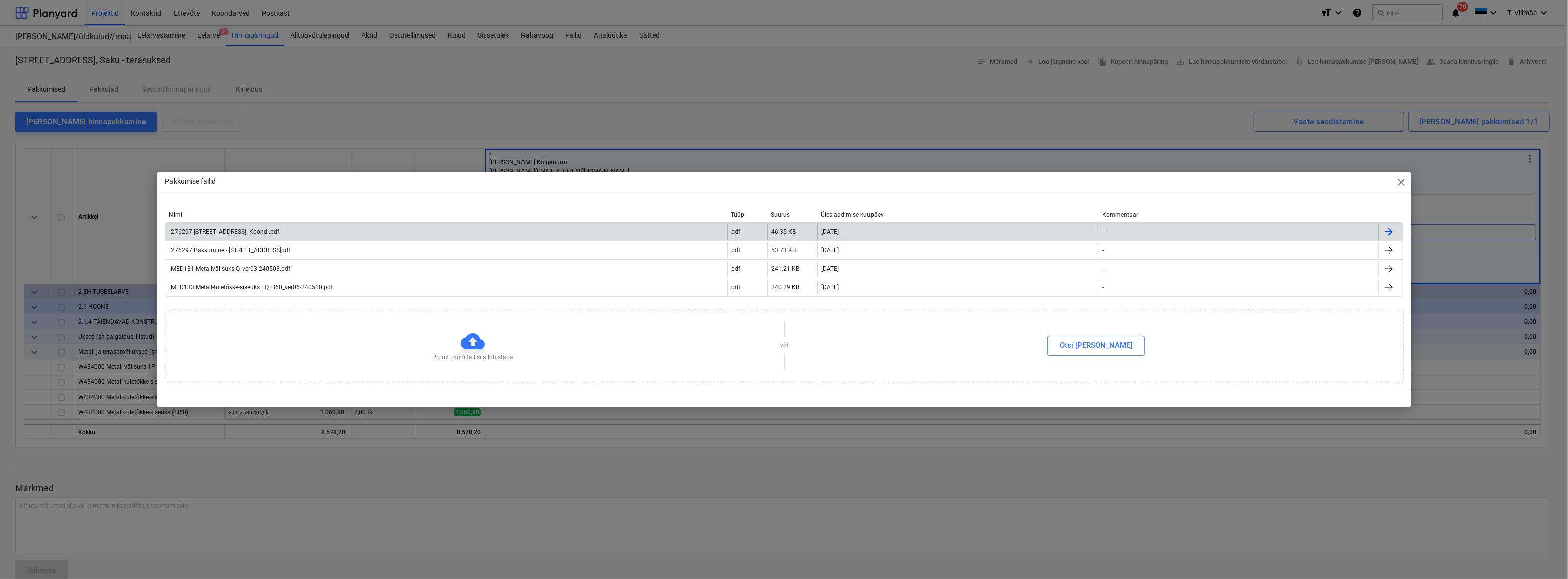
click at [248, 235] on div "276297 [STREET_ADDRESS]. Koond..pdf" at bounding box center [224, 232] width 110 height 7
click at [1400, 184] on span "close" at bounding box center [1401, 182] width 12 height 12
type textarea "x"
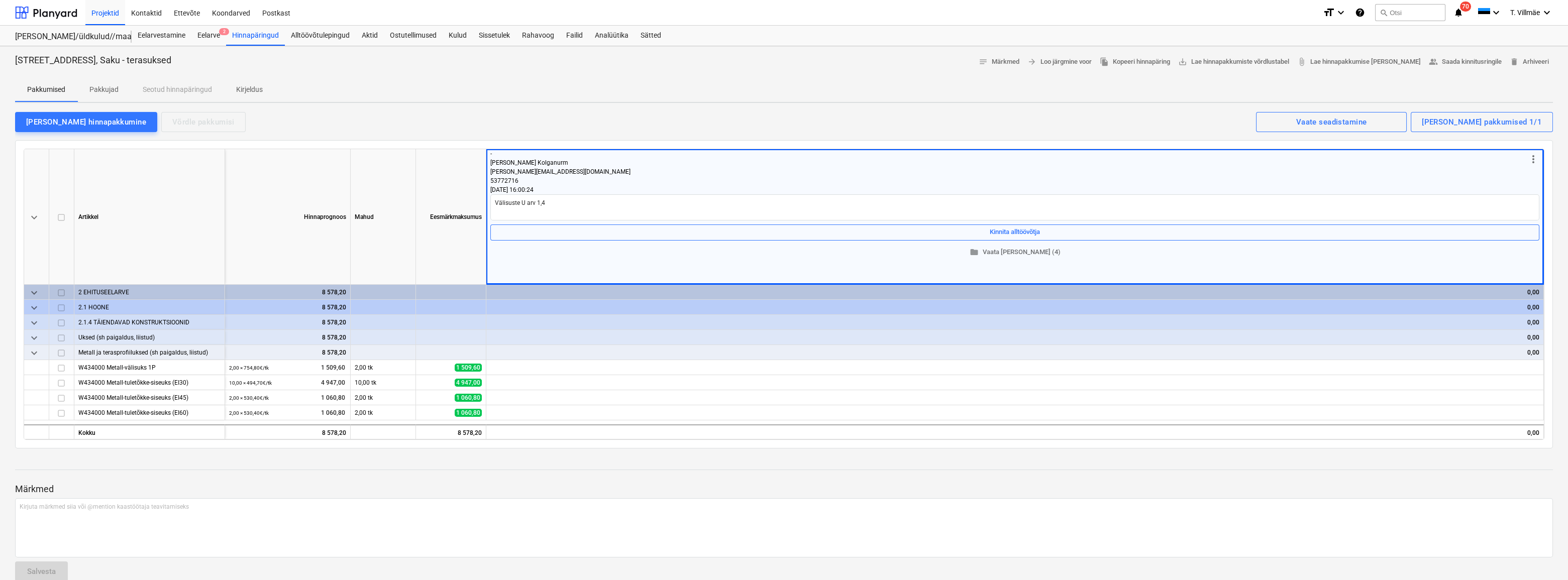
click at [539, 115] on div "[PERSON_NAME] hinnapakkumine Võrdle pakkumisi Kuvatud pakkumised 1/1 Vaate sead…" at bounding box center [784, 122] width 1538 height 21
click at [358, 119] on div "[PERSON_NAME] hinnapakkumine Võrdle pakkumisi Kuvatud pakkumised 1/1 Vaate sead…" at bounding box center [784, 122] width 1538 height 21
click at [367, 143] on div "keyboard_arrow_down [PERSON_NAME] Mahud Eesmärkmaksumus more_vert - [PERSON_NAM…" at bounding box center [784, 294] width 1538 height 308
